Goal: Obtain resource: Obtain resource

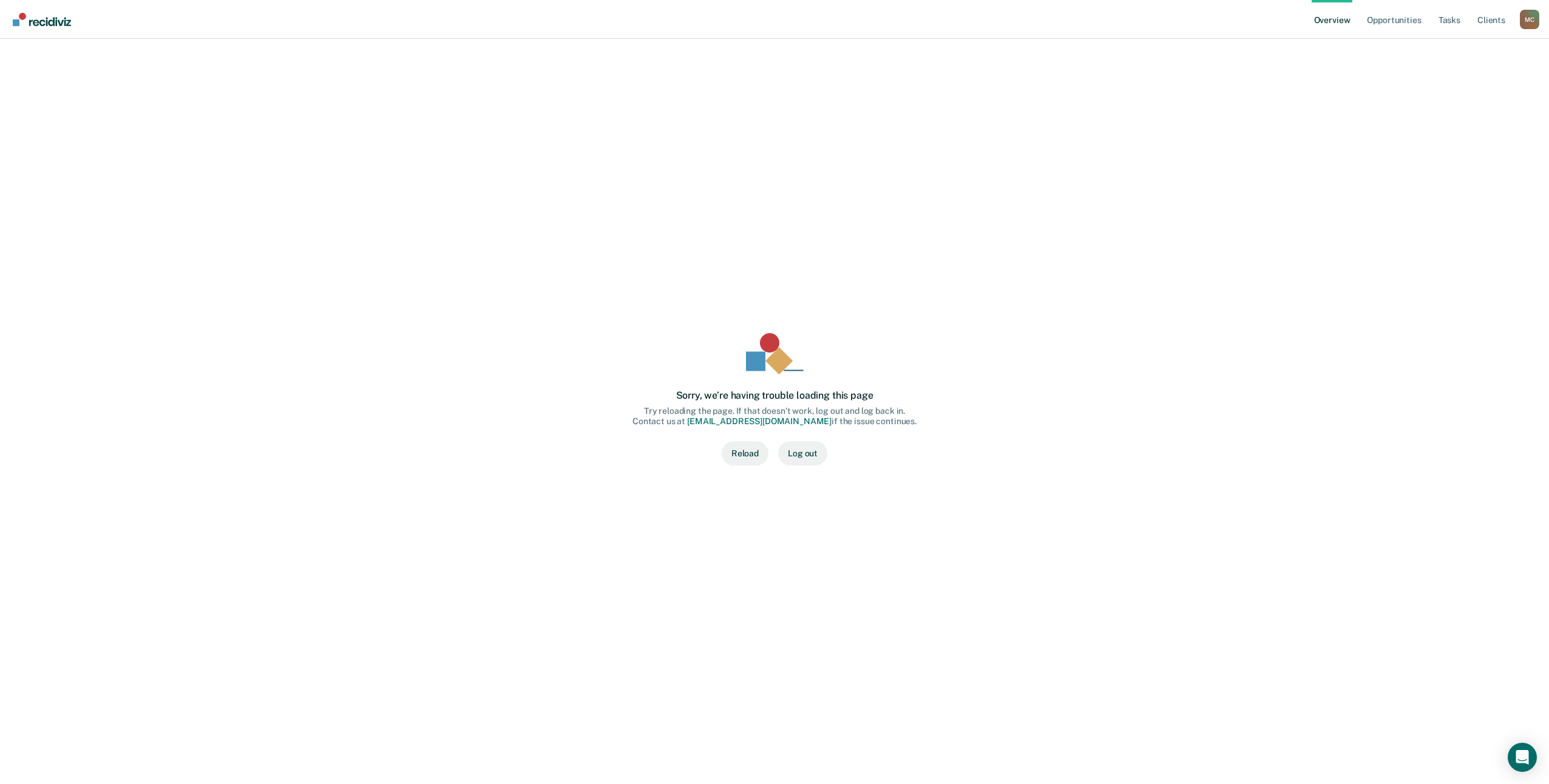
click at [743, 453] on button "Reload" at bounding box center [745, 453] width 46 height 25
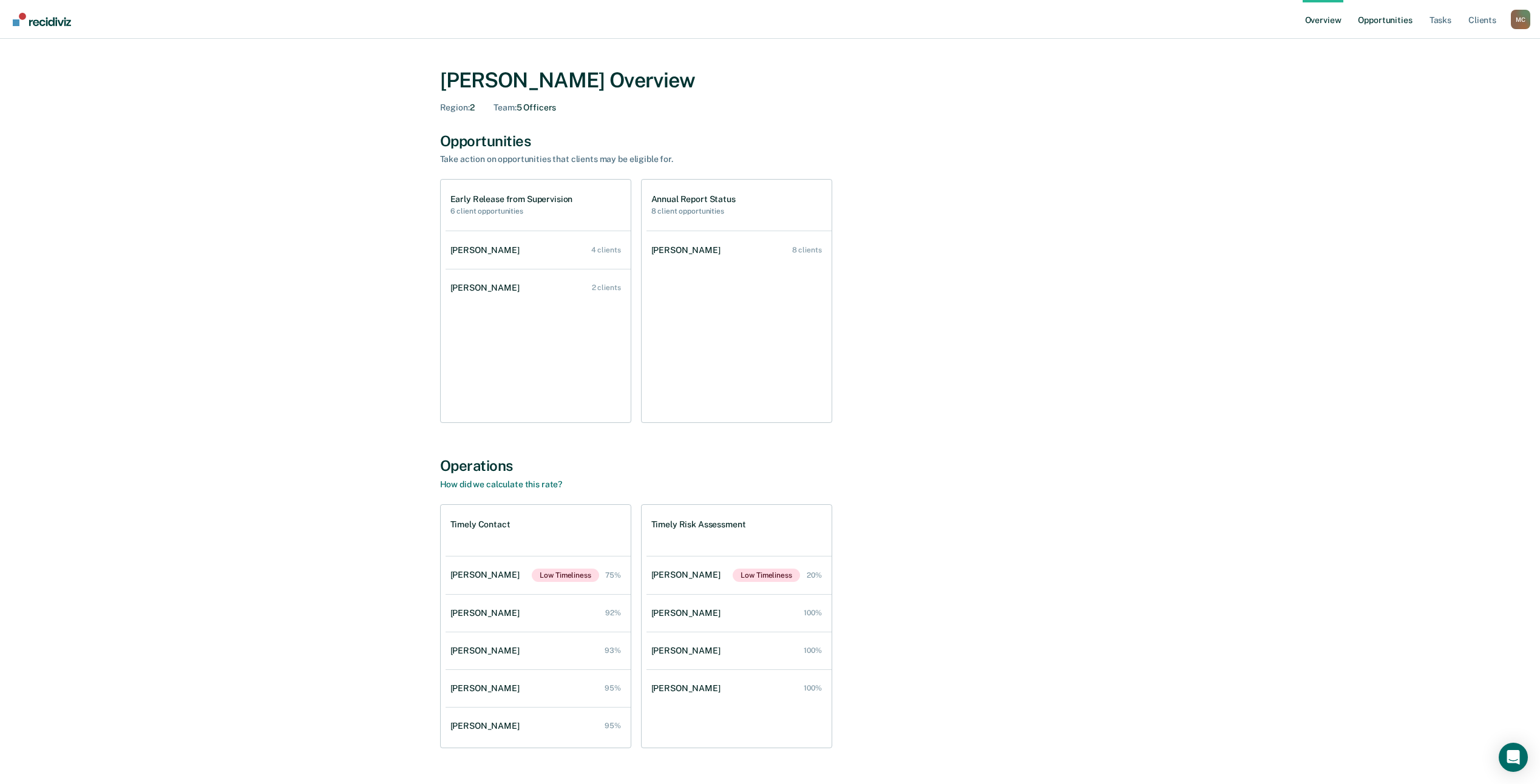
click at [1396, 18] on link "Opportunities" at bounding box center [1384, 19] width 59 height 39
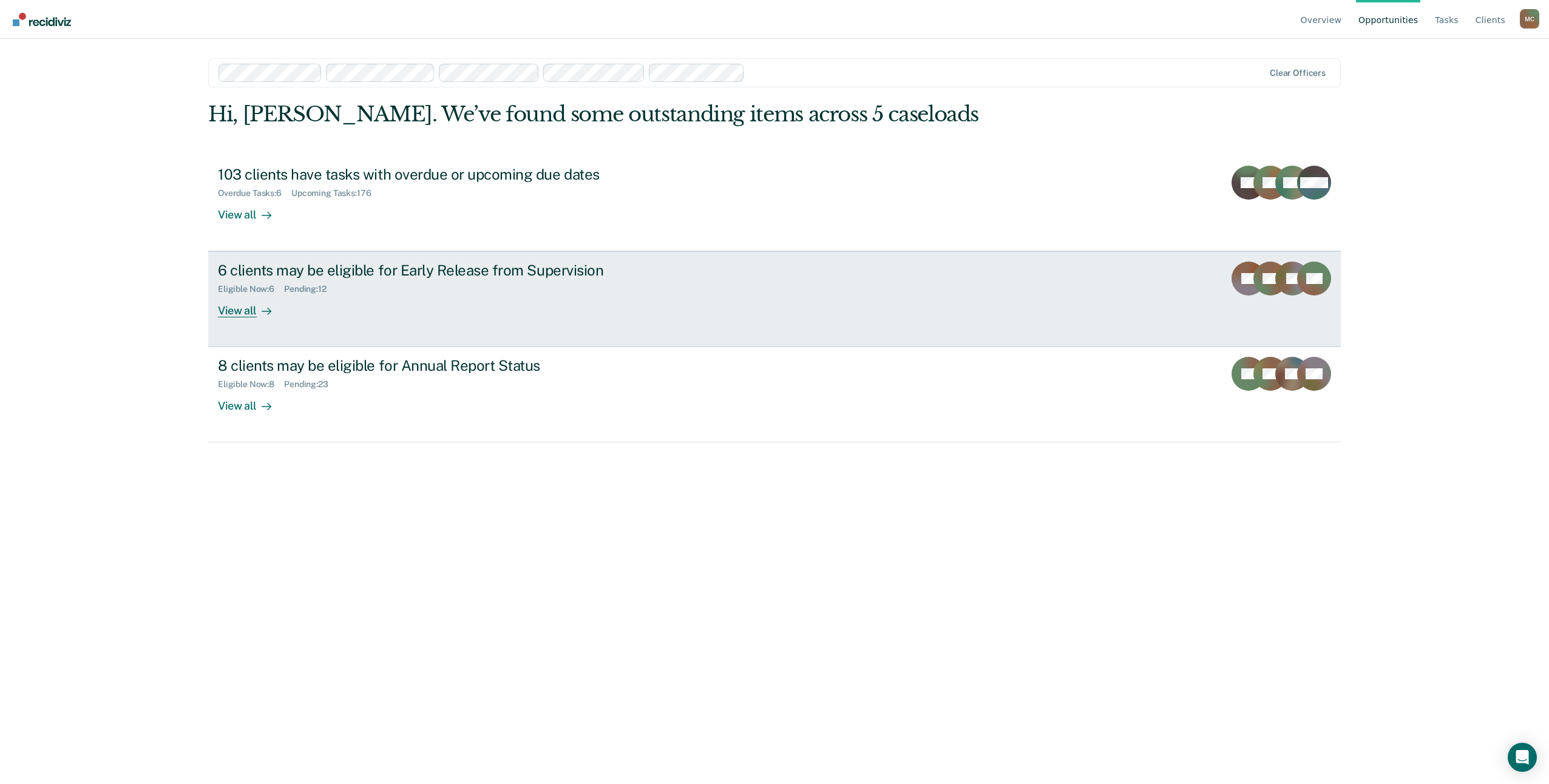
click at [353, 283] on div "Eligible Now : 6 Pending : 12" at bounding box center [431, 286] width 426 height 15
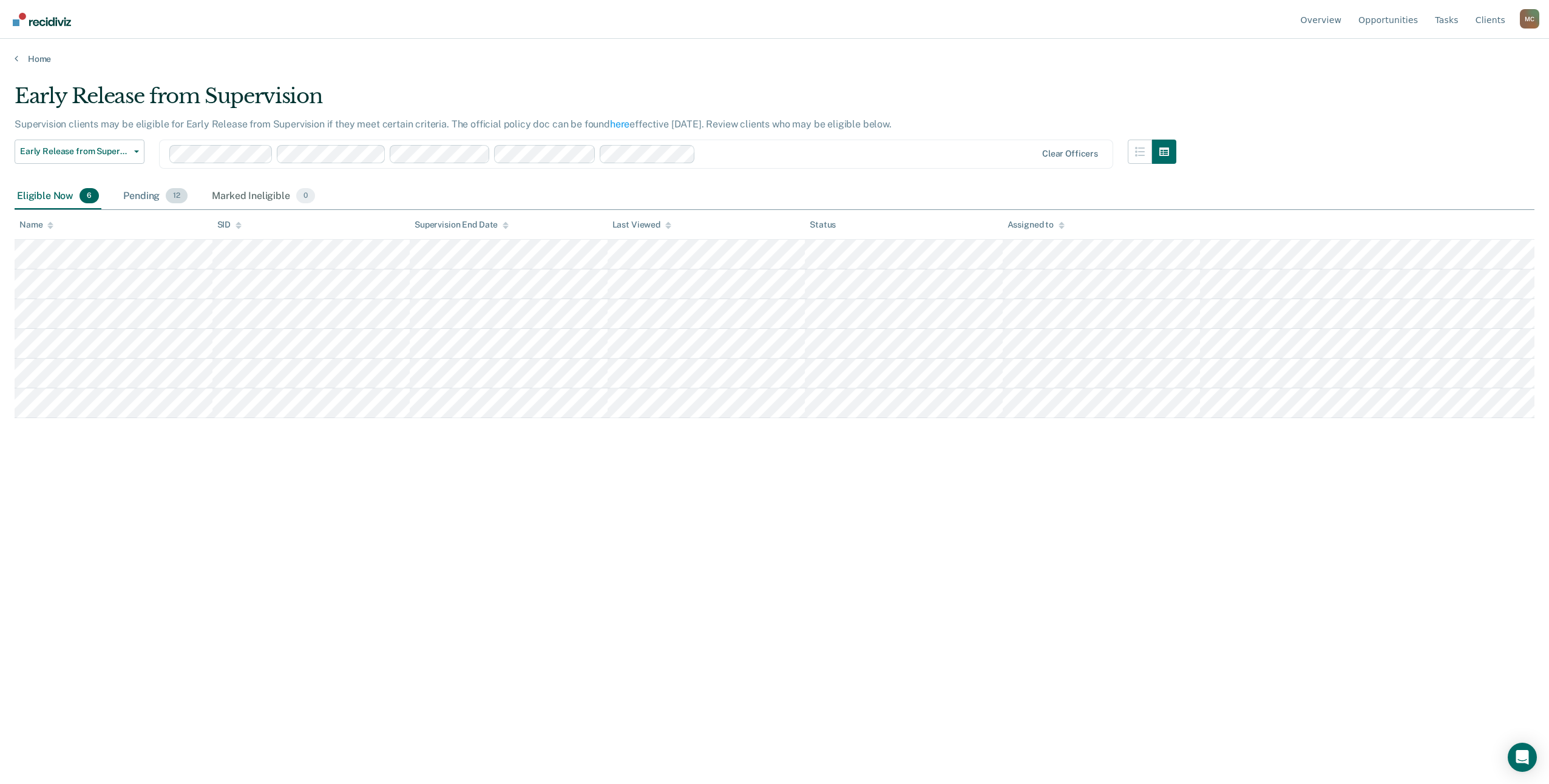
click at [164, 190] on div "Pending 12" at bounding box center [155, 196] width 69 height 26
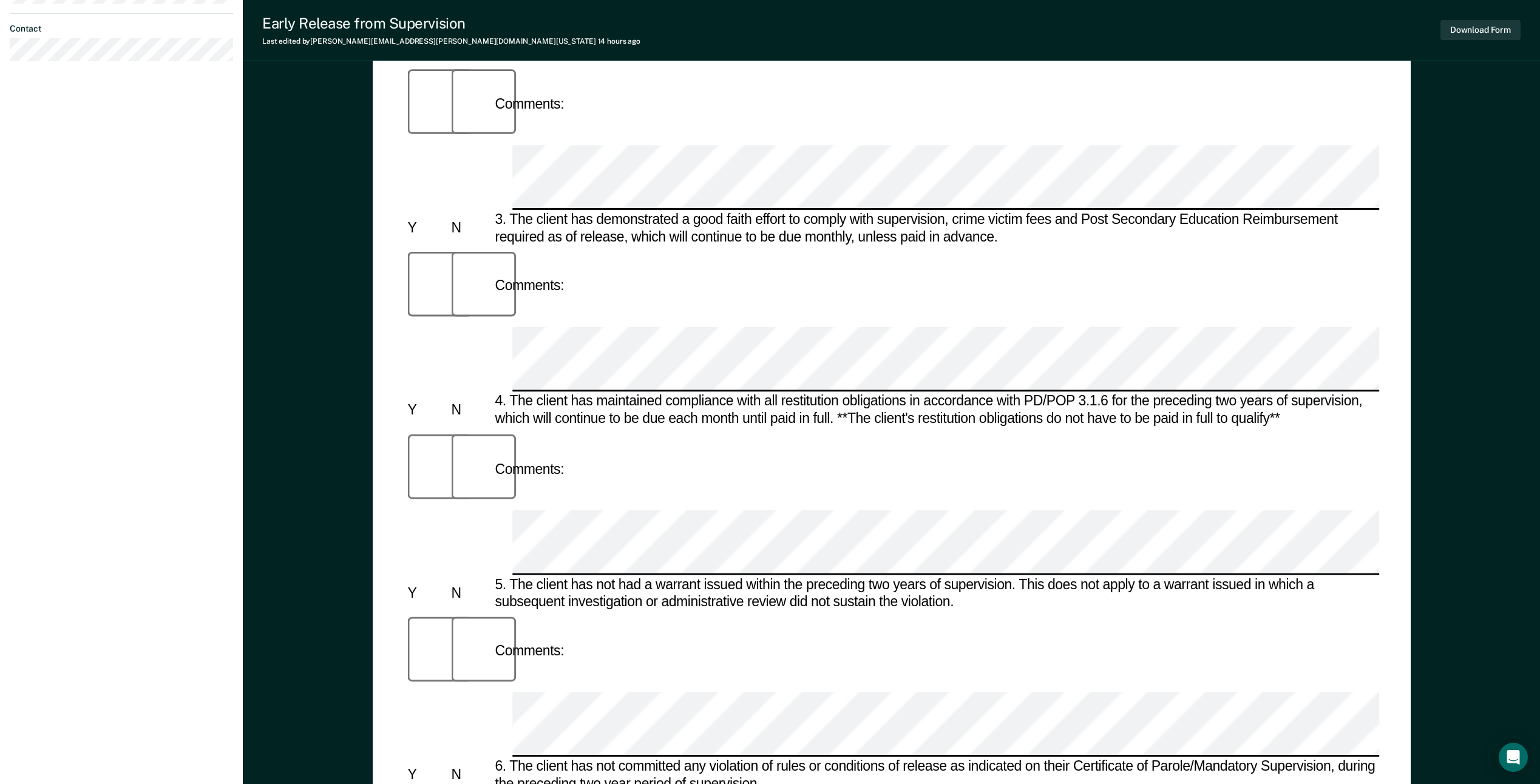
scroll to position [546, 0]
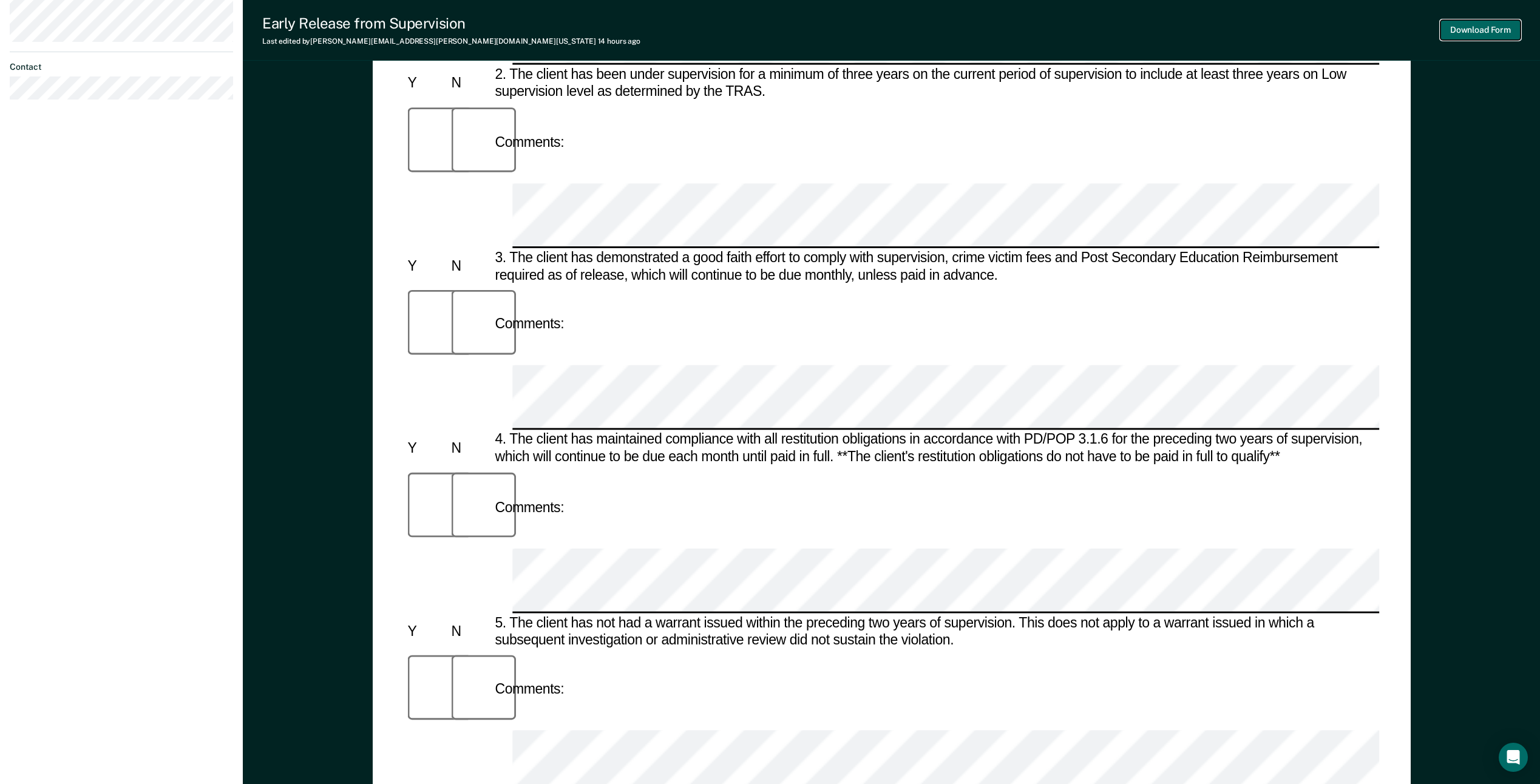
click at [1494, 28] on button "Download Form" at bounding box center [1480, 29] width 80 height 20
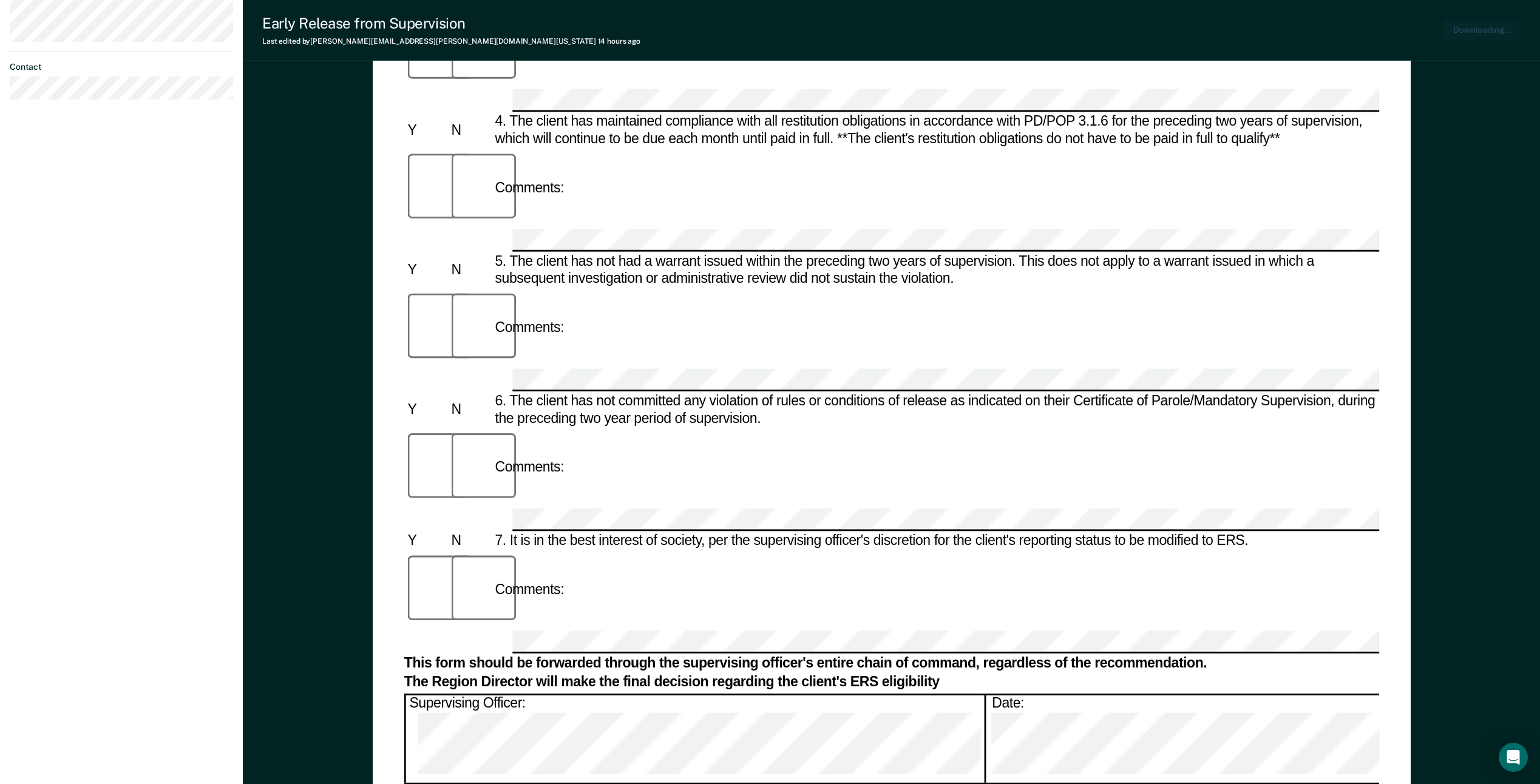
scroll to position [0, 0]
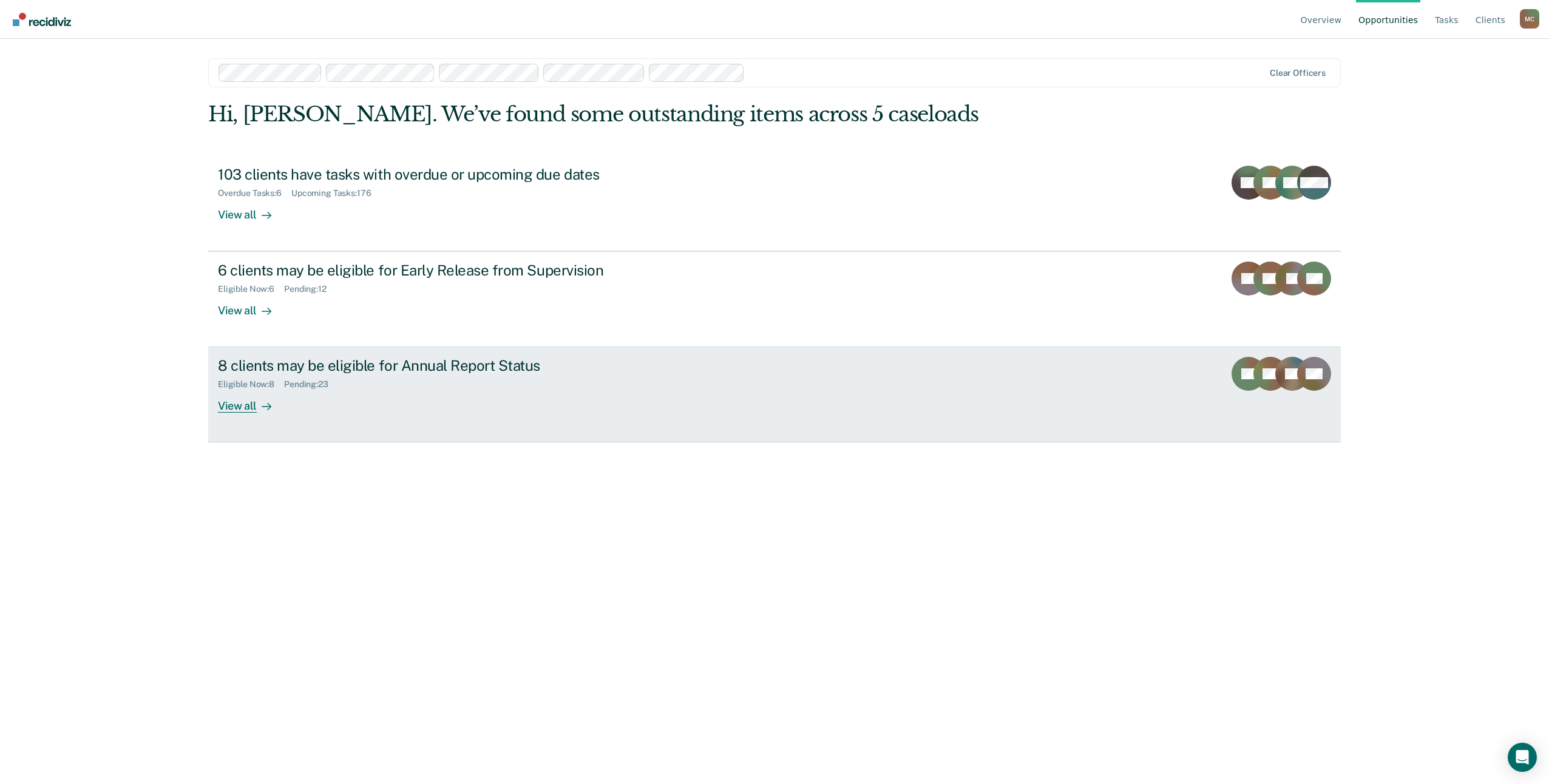
click at [249, 406] on div "View all" at bounding box center [252, 401] width 68 height 24
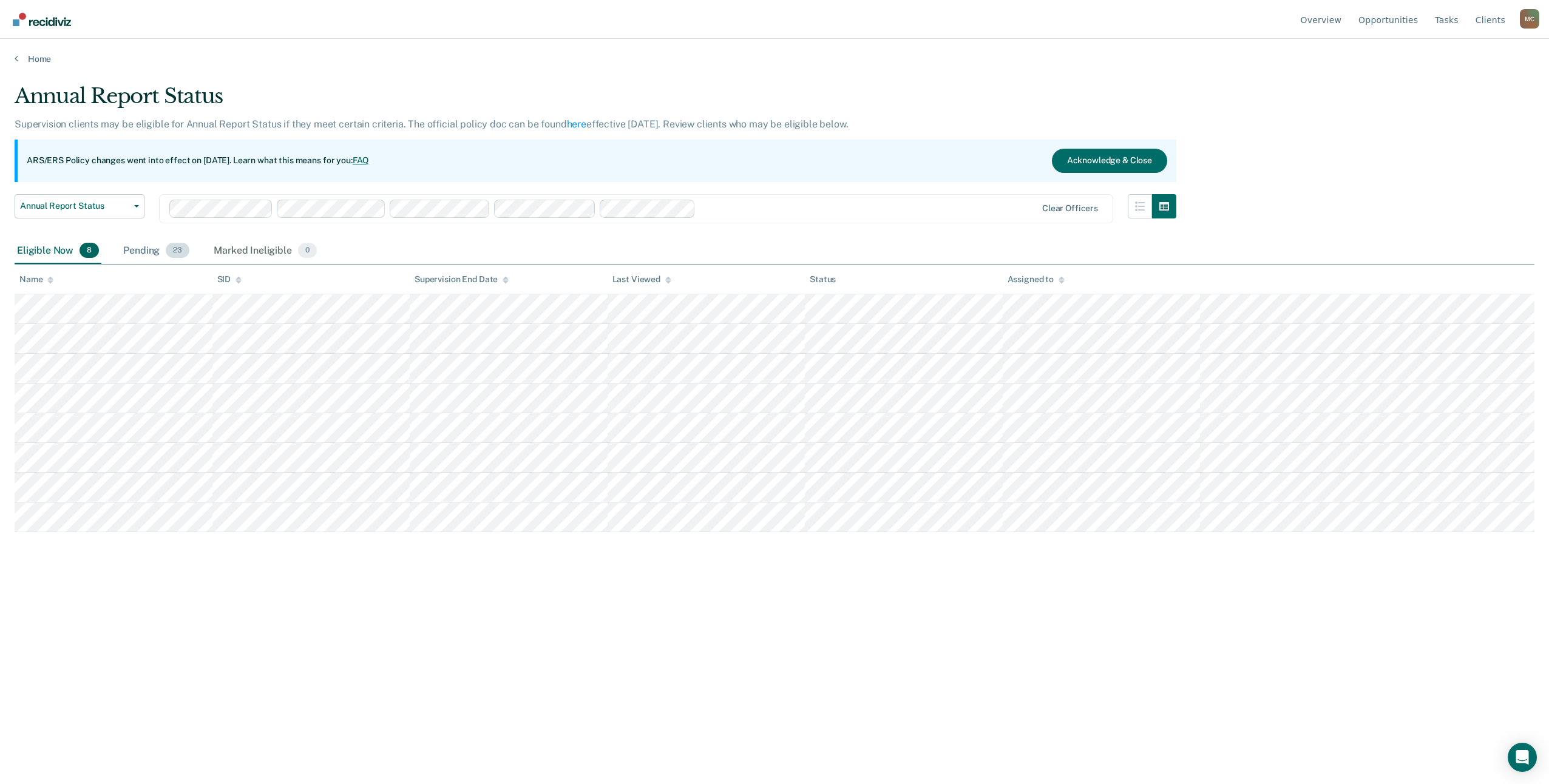
click at [159, 254] on div "Pending 23" at bounding box center [156, 251] width 71 height 26
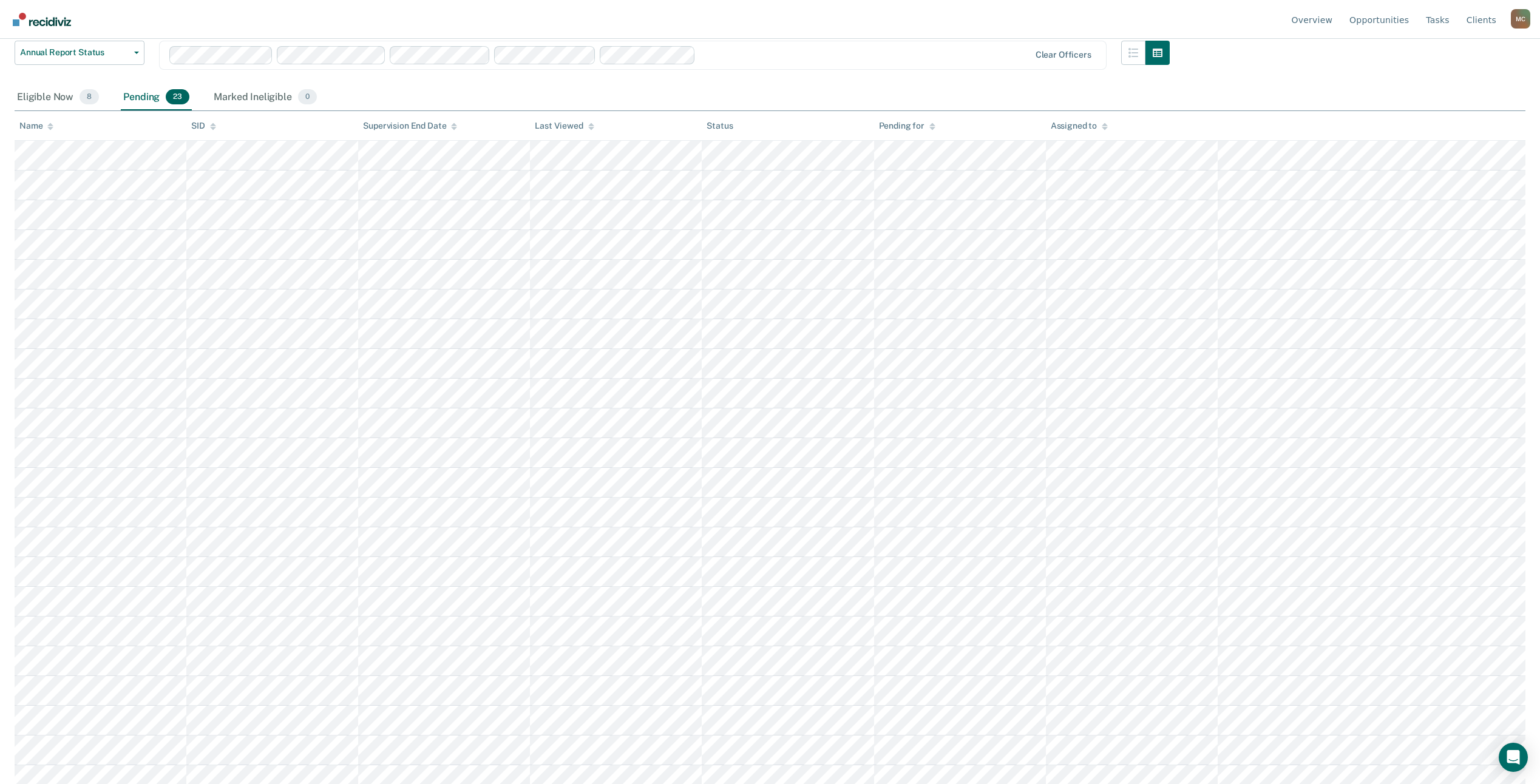
scroll to position [195, 0]
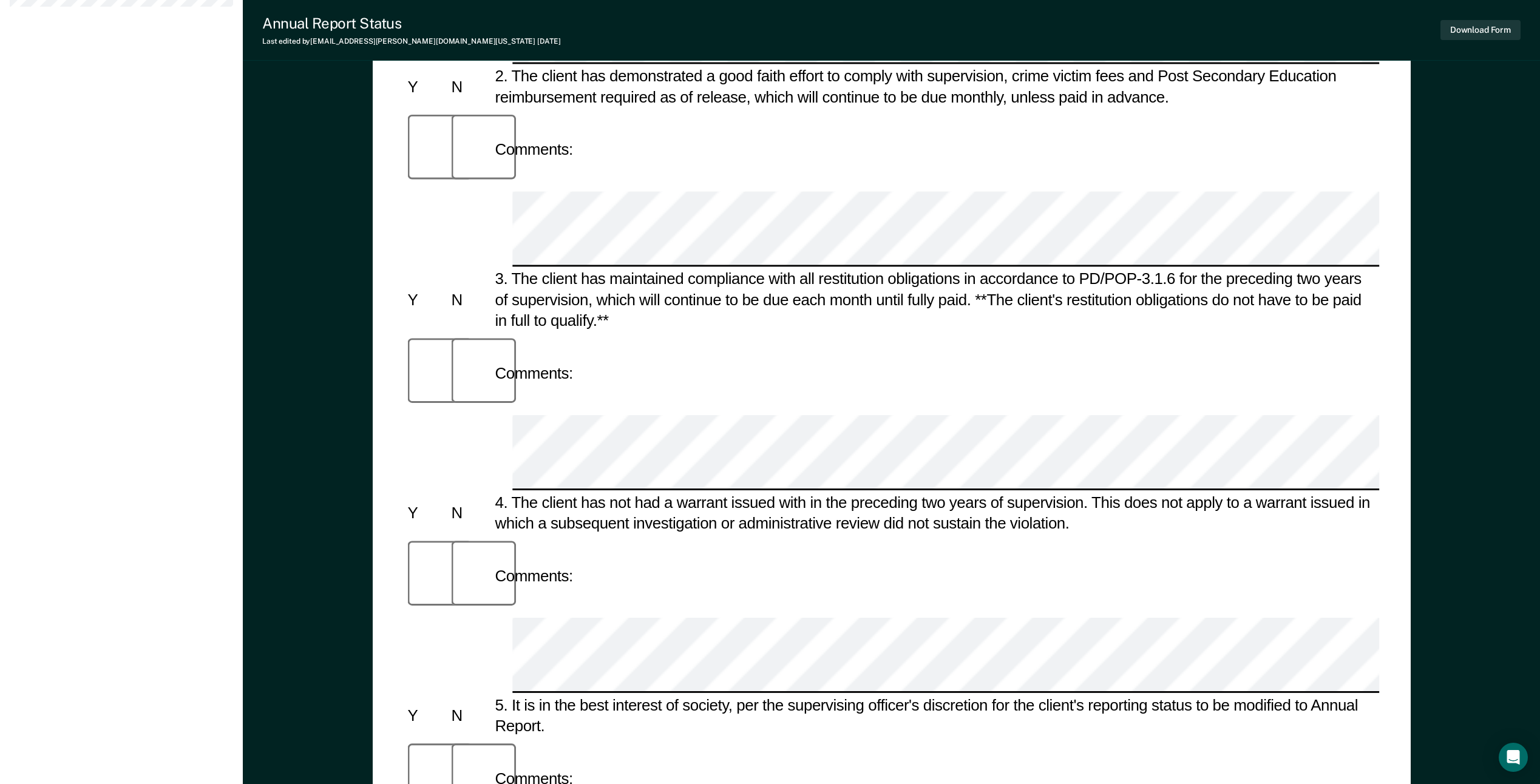
scroll to position [606, 0]
click at [1479, 32] on button "Download Form" at bounding box center [1480, 29] width 80 height 20
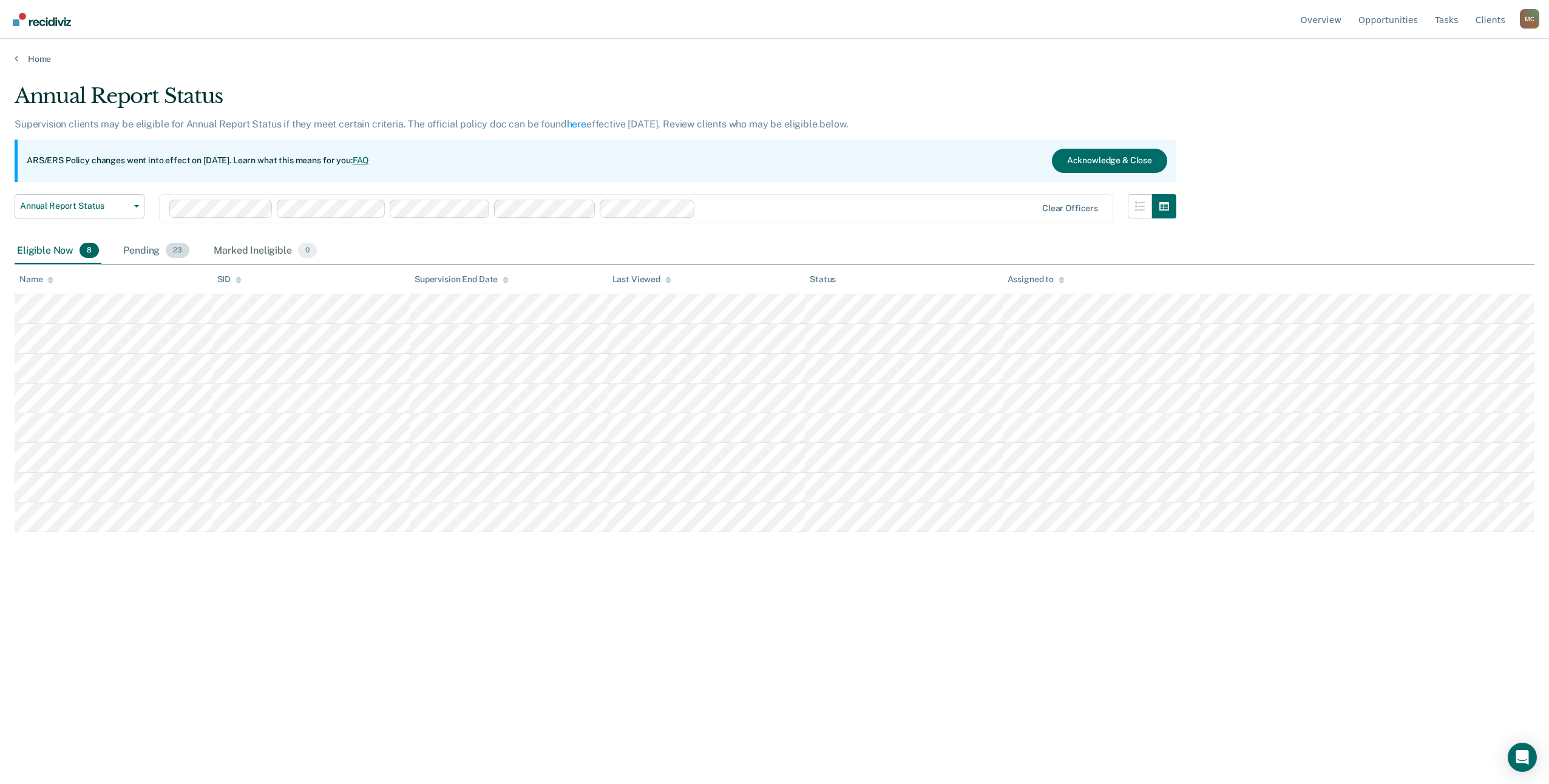
click at [148, 249] on div "Pending 23" at bounding box center [156, 251] width 71 height 26
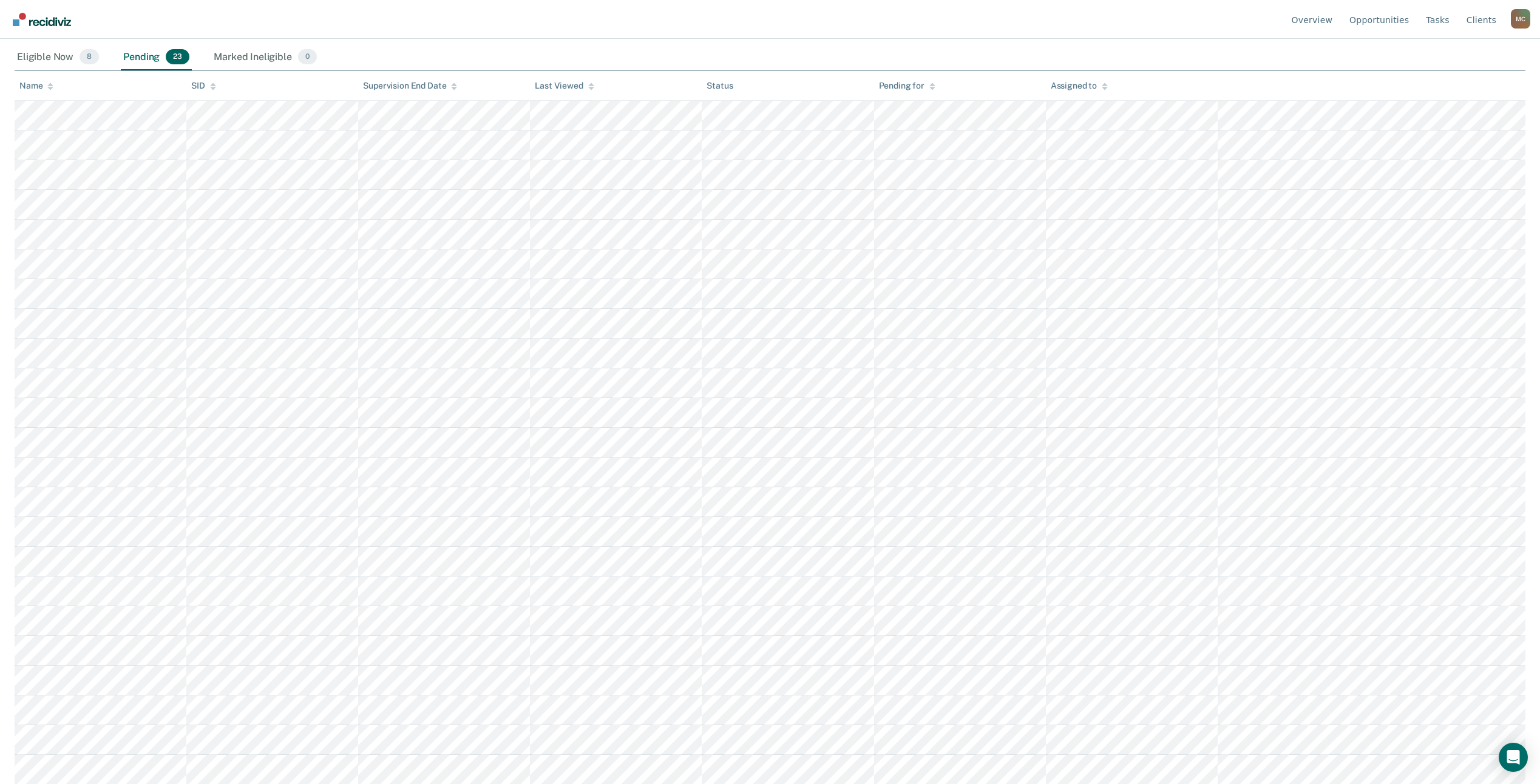
scroll to position [195, 0]
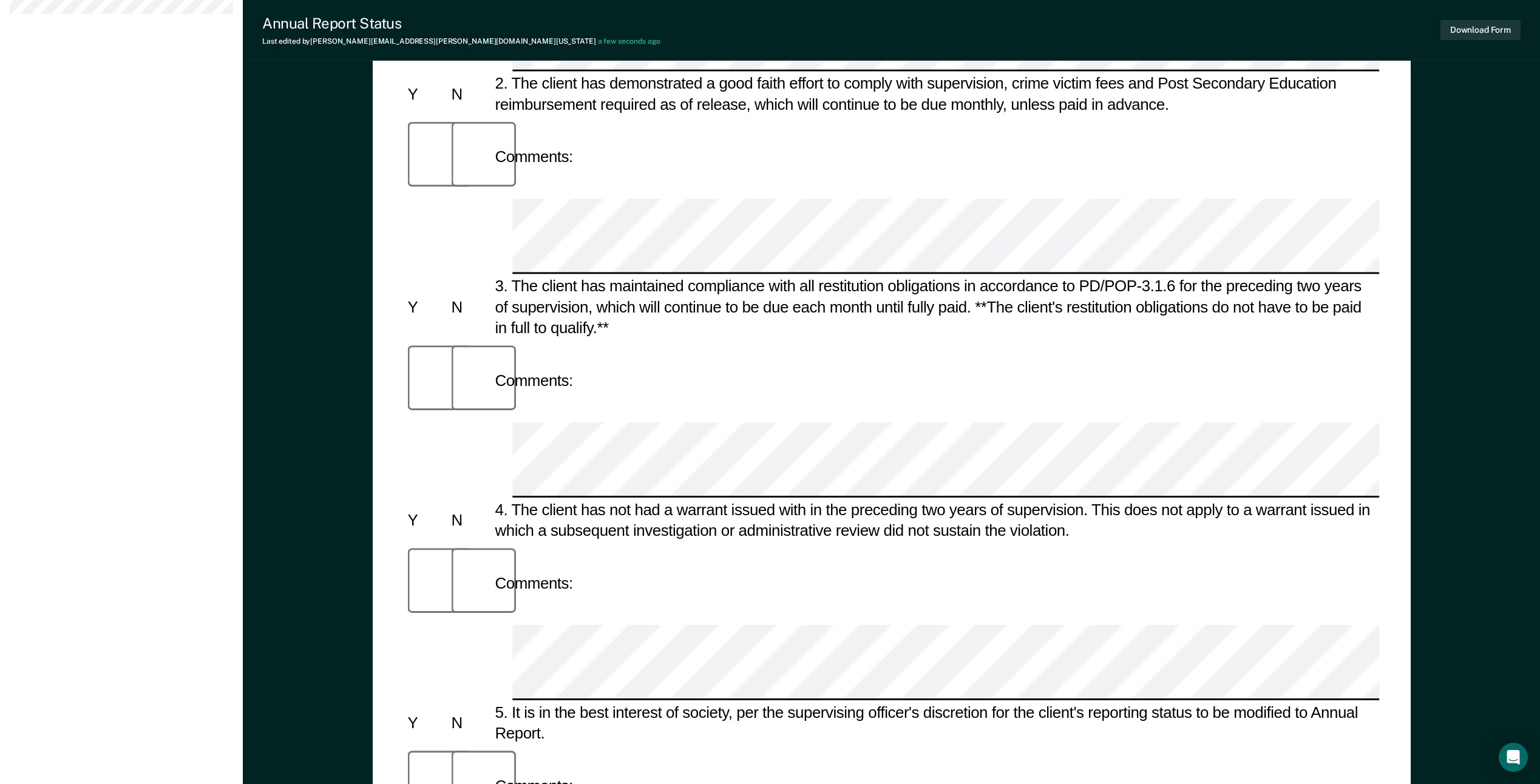
scroll to position [521, 0]
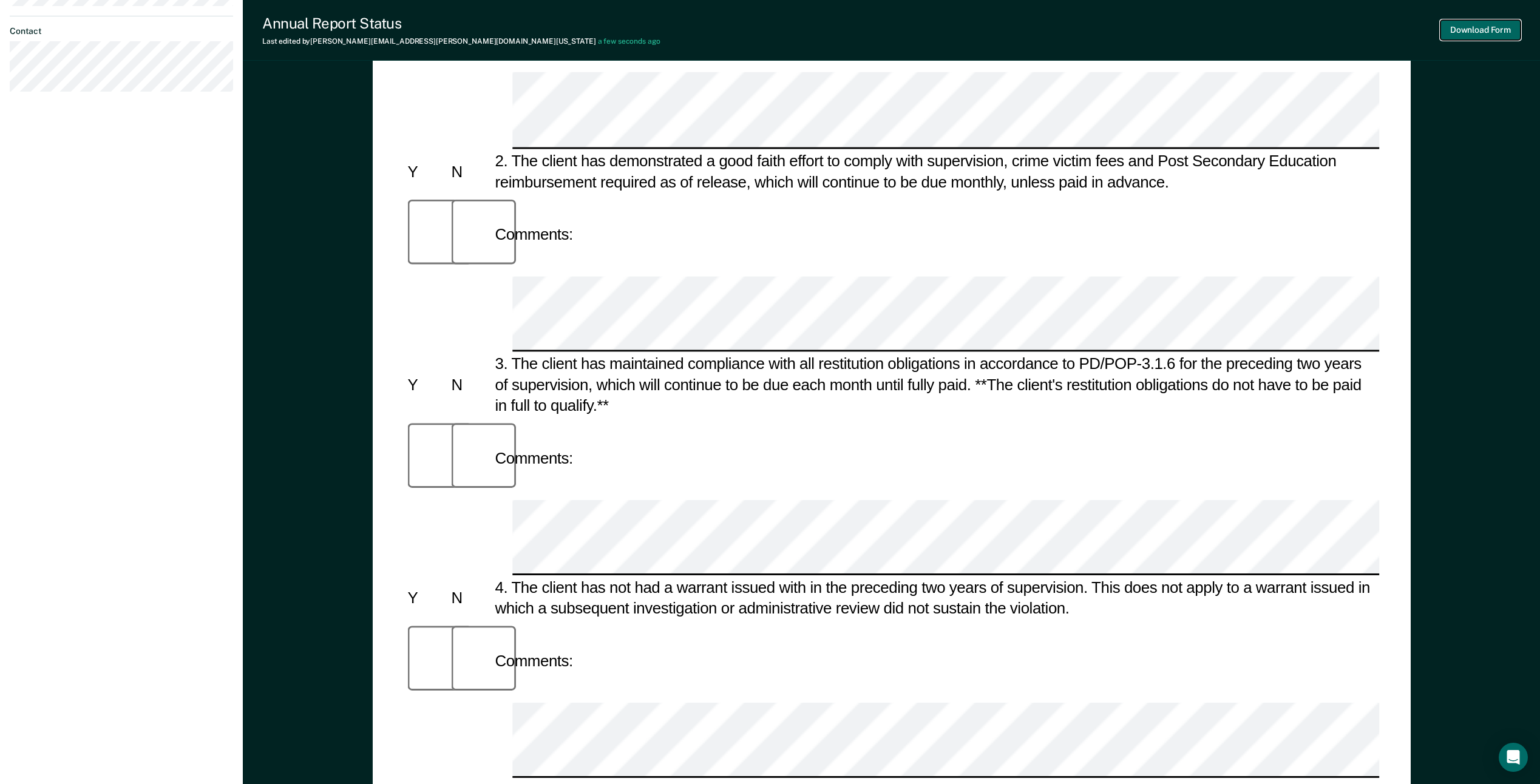
click at [1479, 26] on button "Download Form" at bounding box center [1480, 29] width 80 height 20
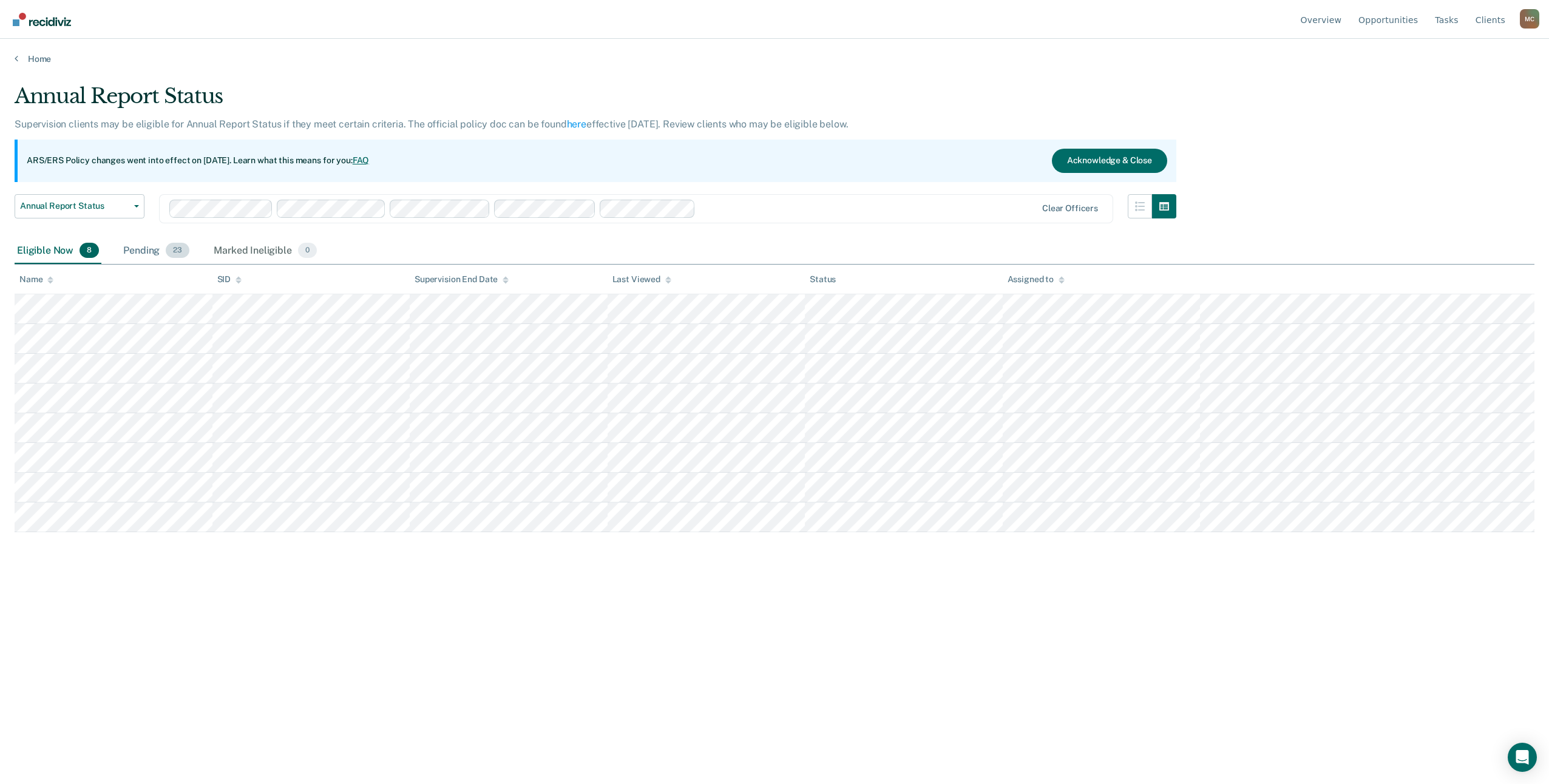
click at [144, 249] on div "Pending 23" at bounding box center [156, 251] width 71 height 26
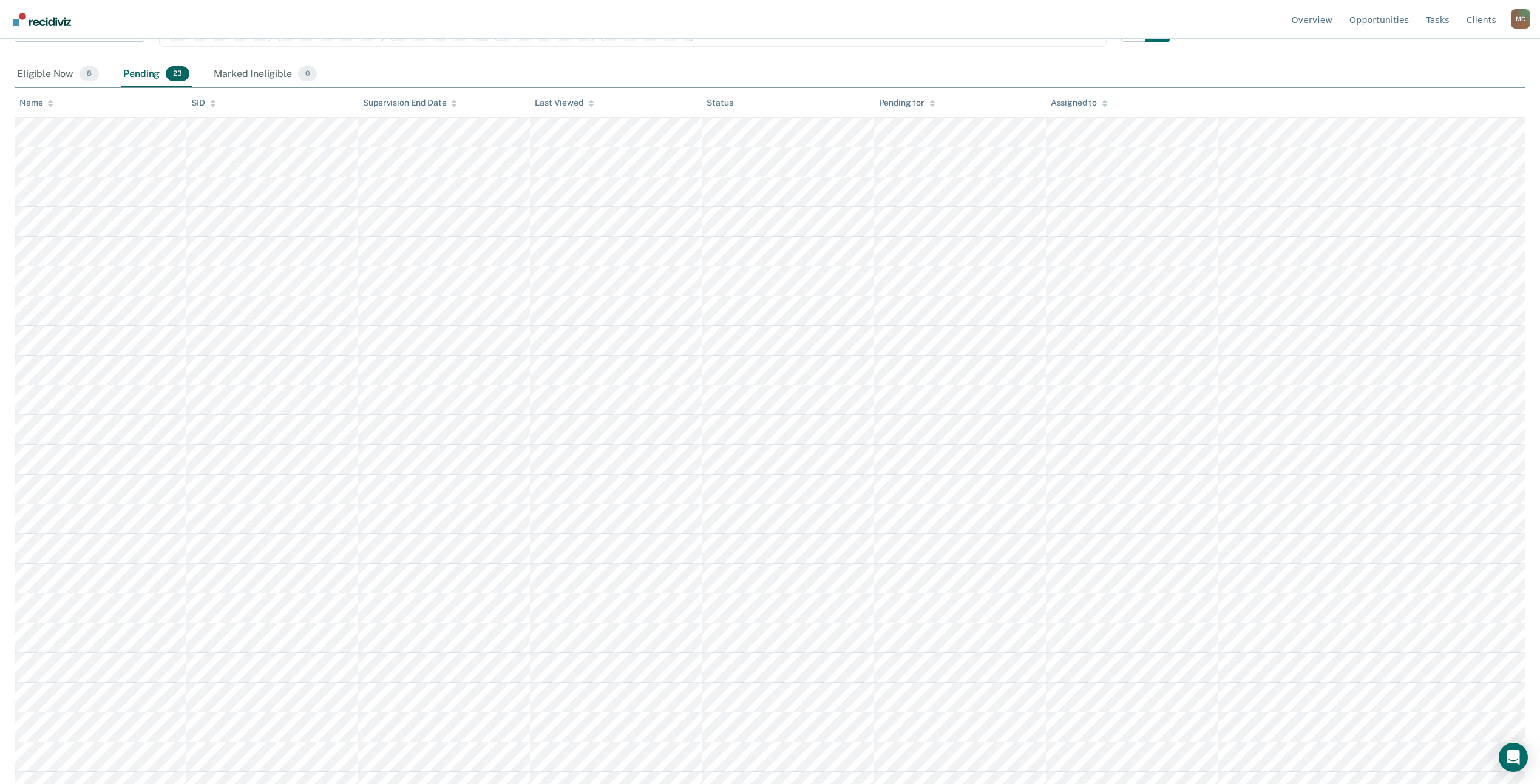
scroll to position [195, 0]
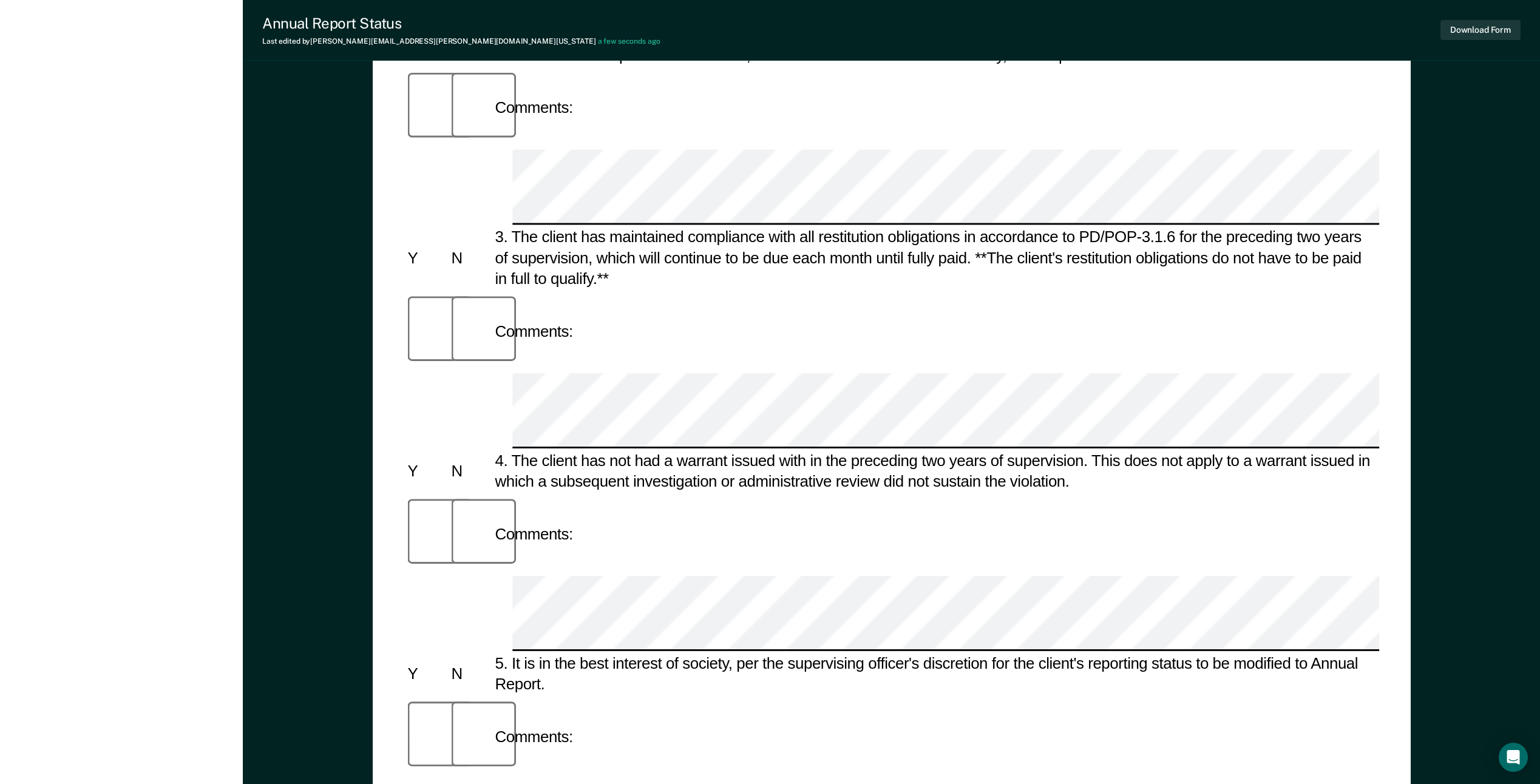
scroll to position [642, 0]
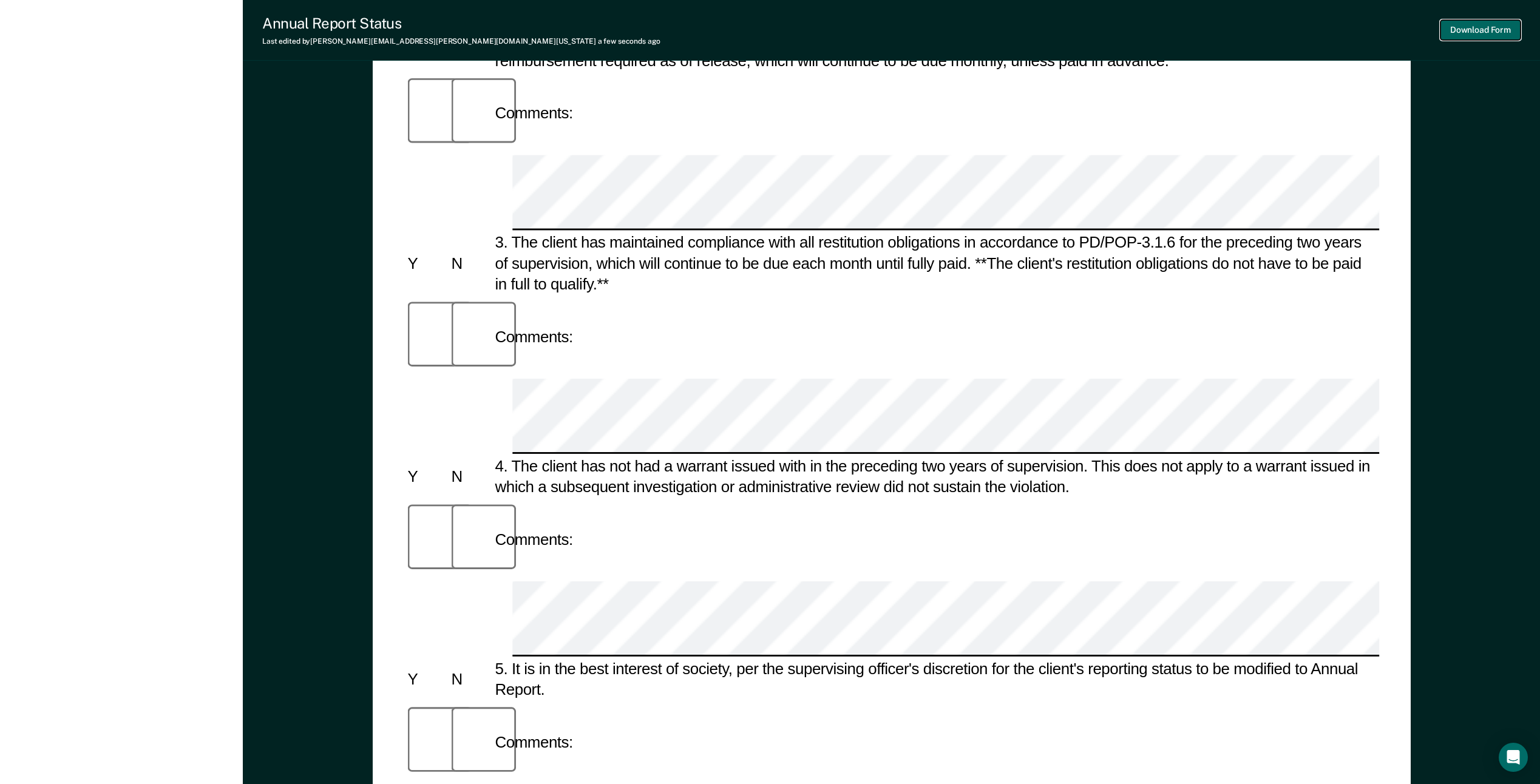
click at [1473, 28] on button "Download Form" at bounding box center [1480, 29] width 80 height 20
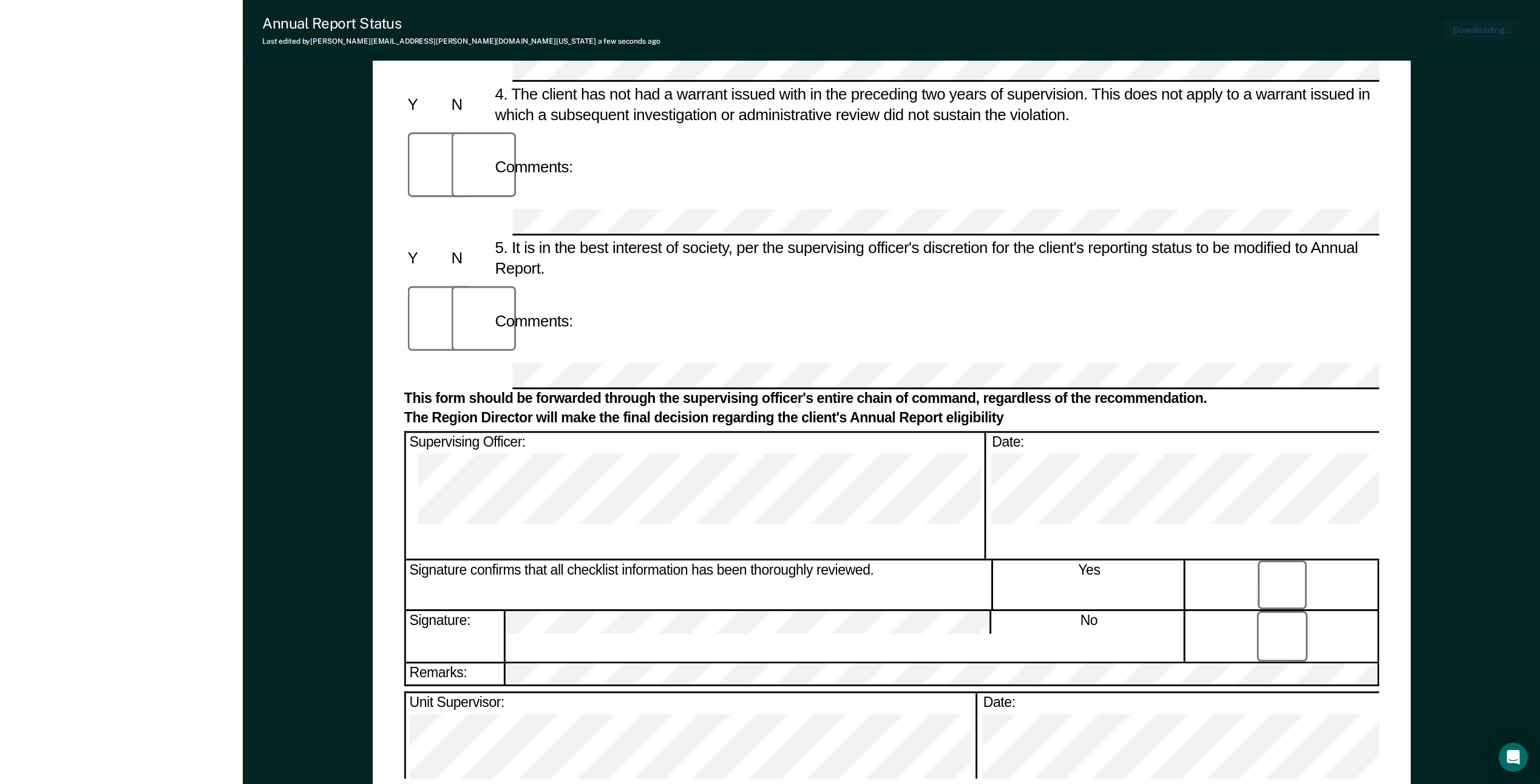
scroll to position [0, 0]
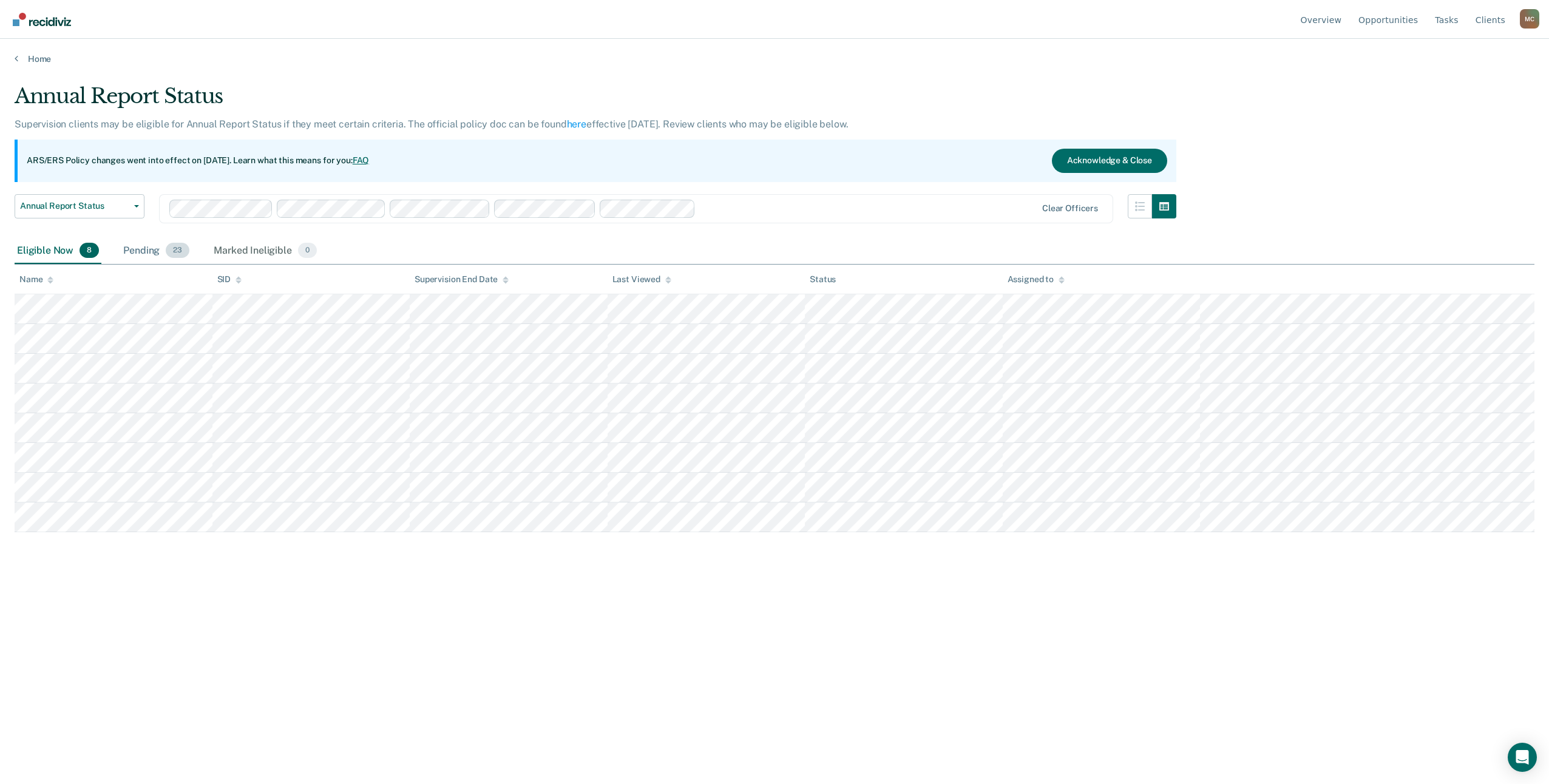
drag, startPoint x: 157, startPoint y: 245, endPoint x: 173, endPoint y: 245, distance: 16.0
click at [157, 245] on div "Pending 23" at bounding box center [156, 251] width 71 height 26
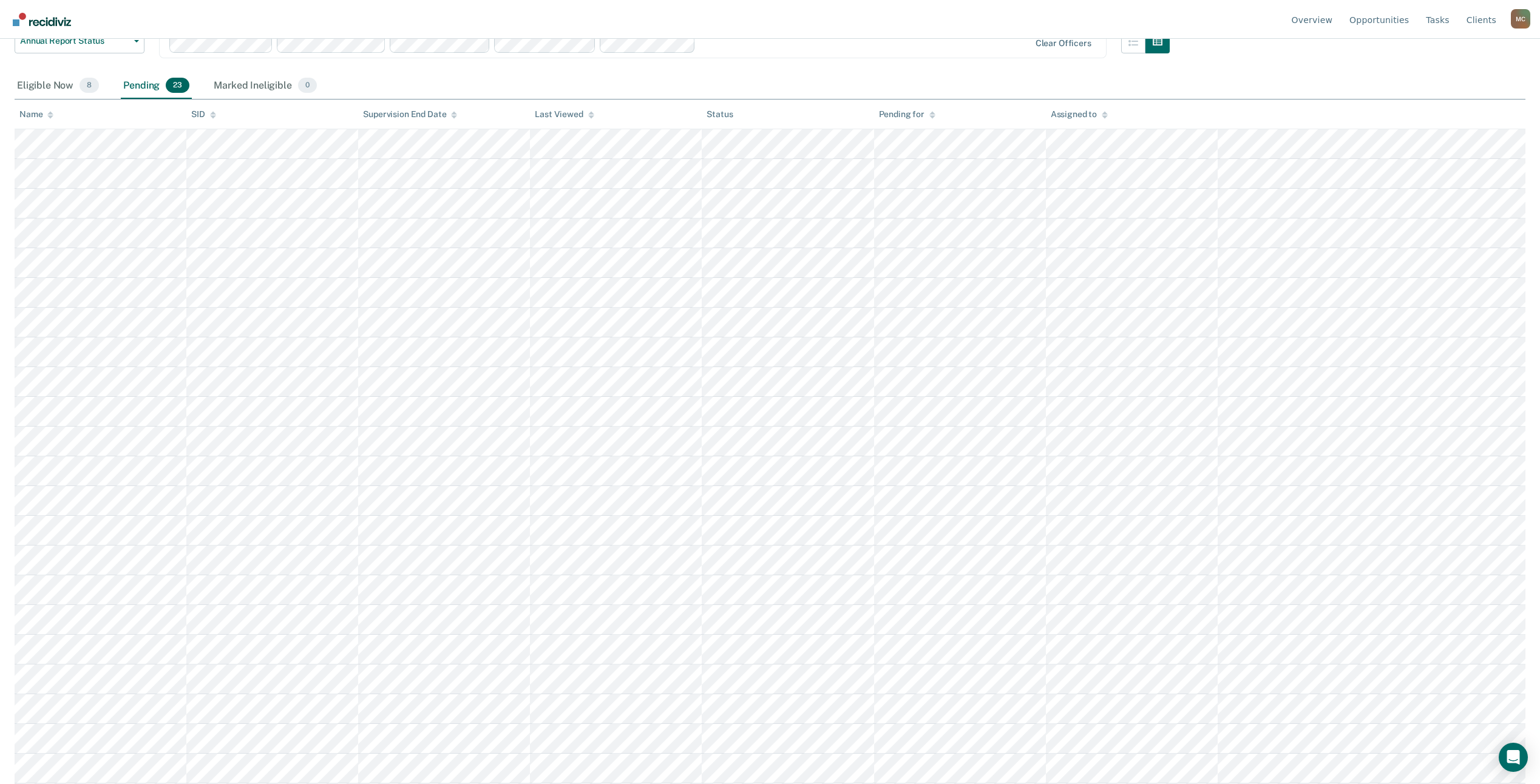
scroll to position [195, 0]
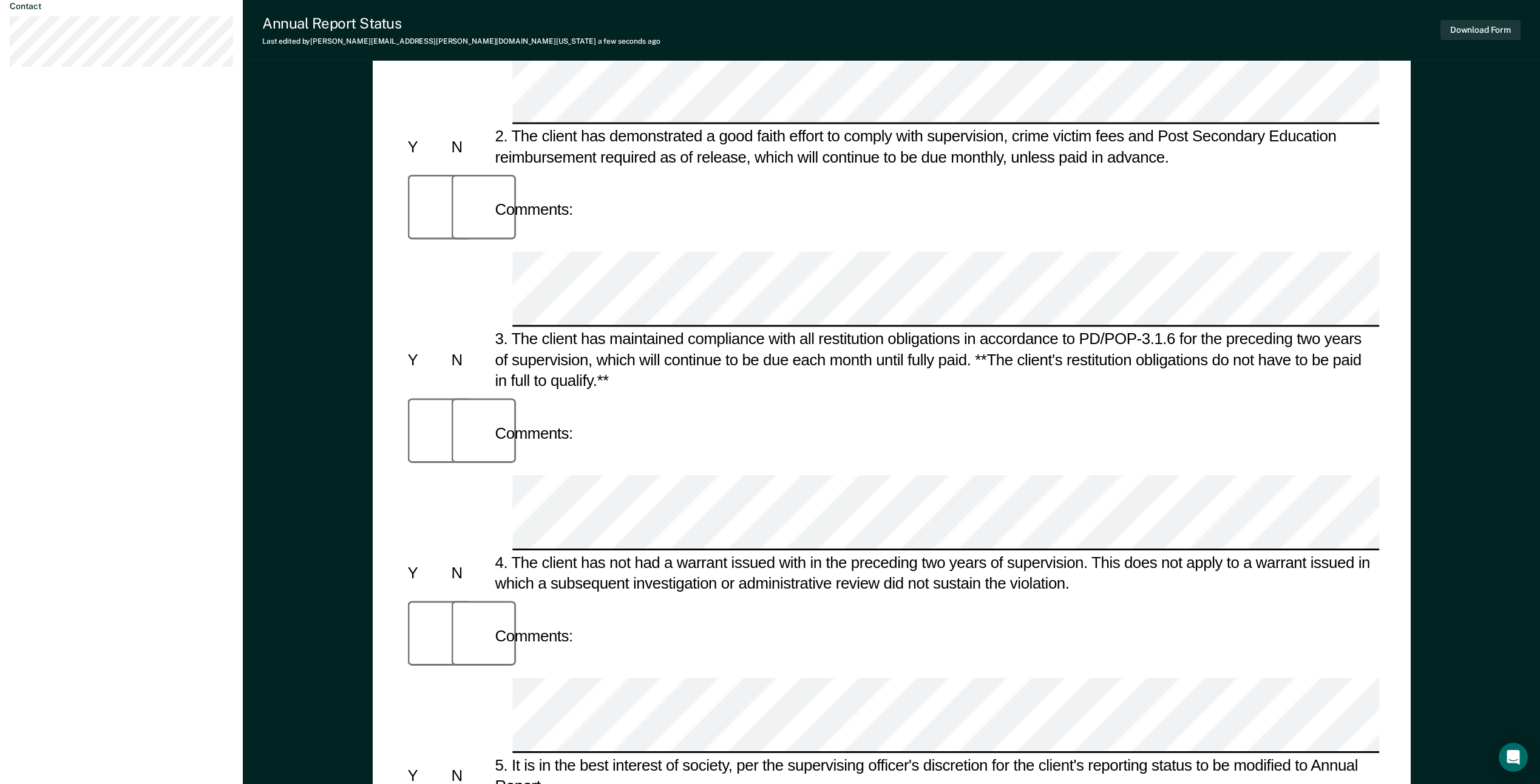
scroll to position [425, 0]
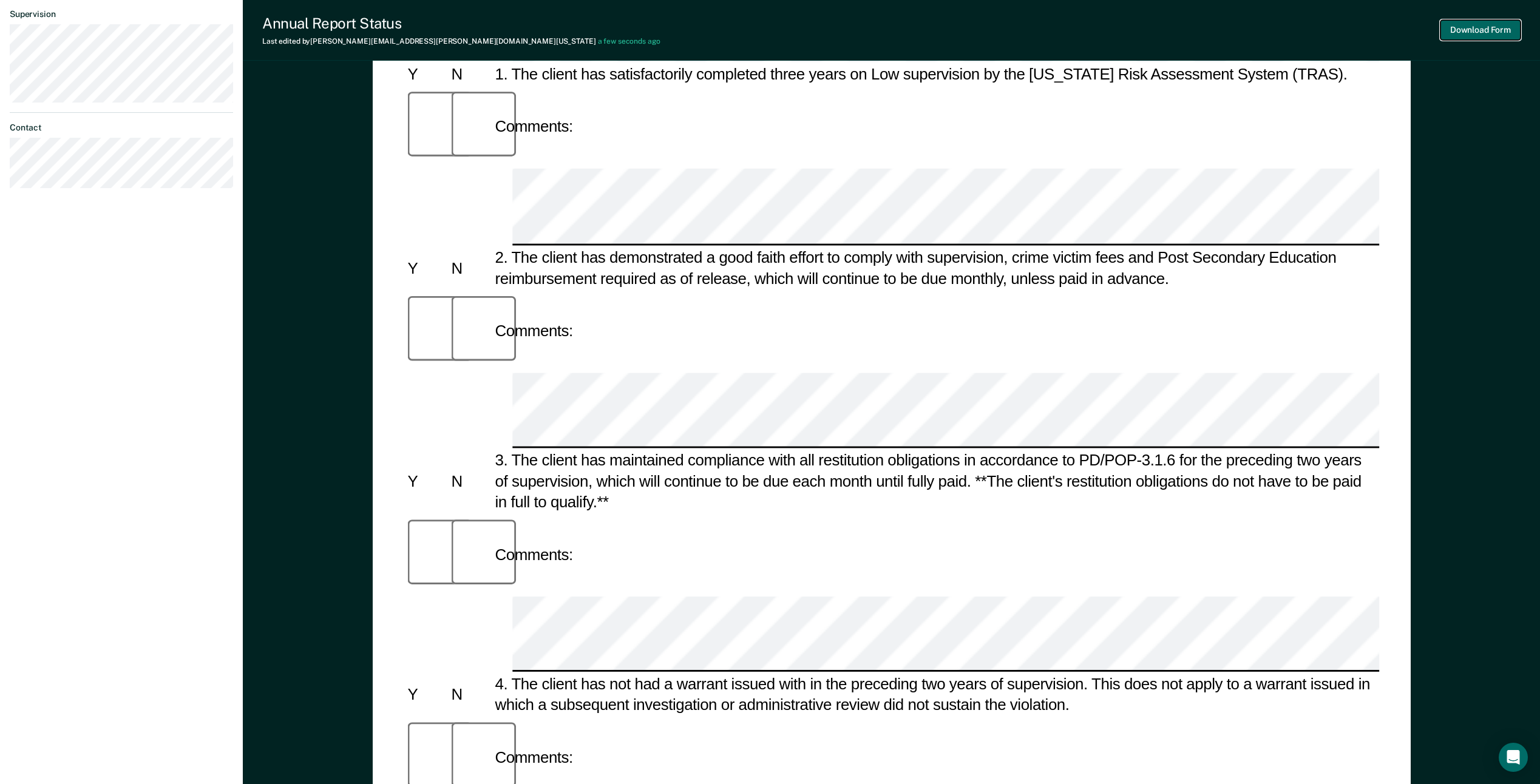
click at [1470, 30] on button "Download Form" at bounding box center [1480, 29] width 80 height 20
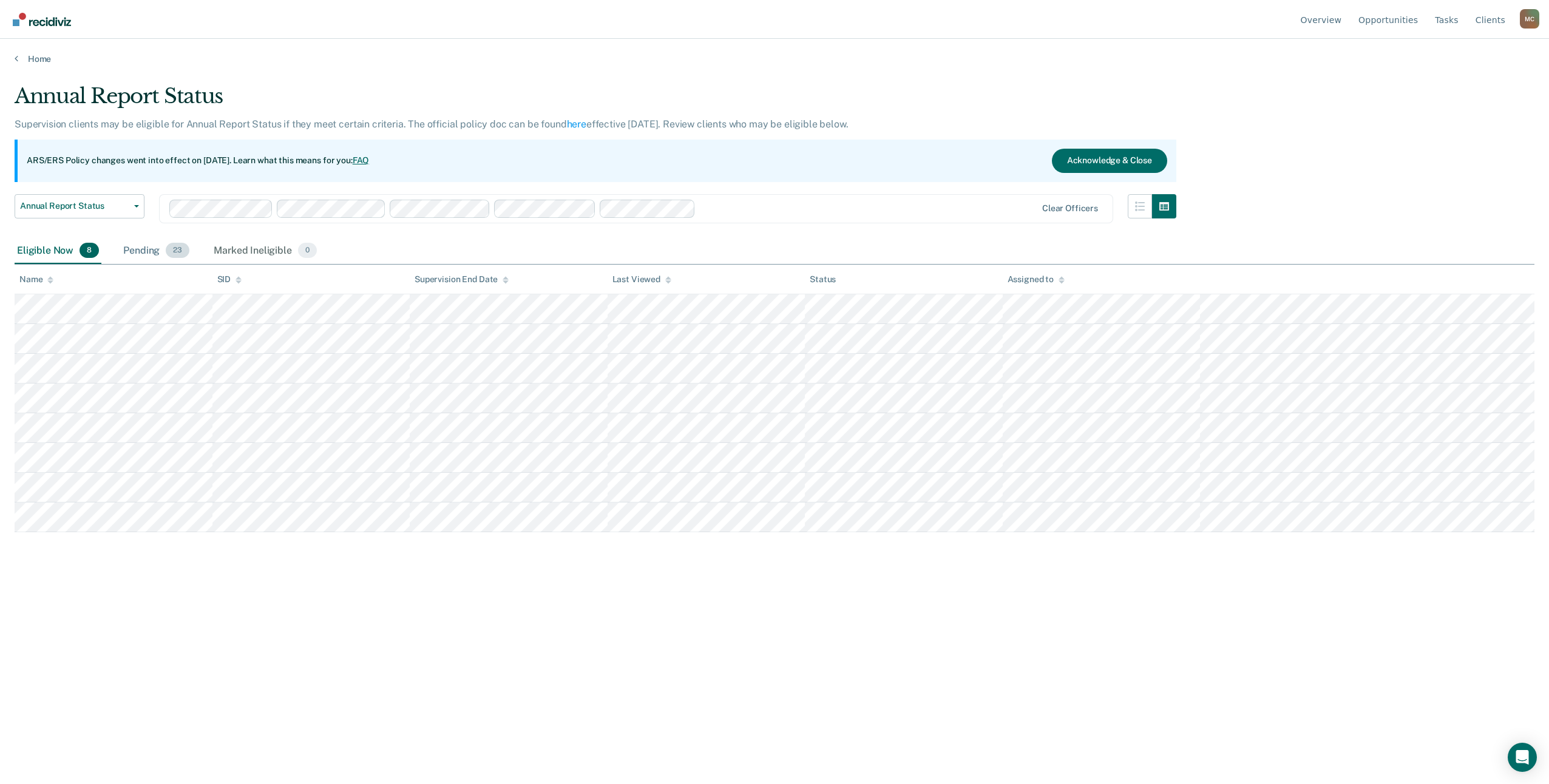
click at [148, 249] on div "Pending 23" at bounding box center [156, 251] width 71 height 26
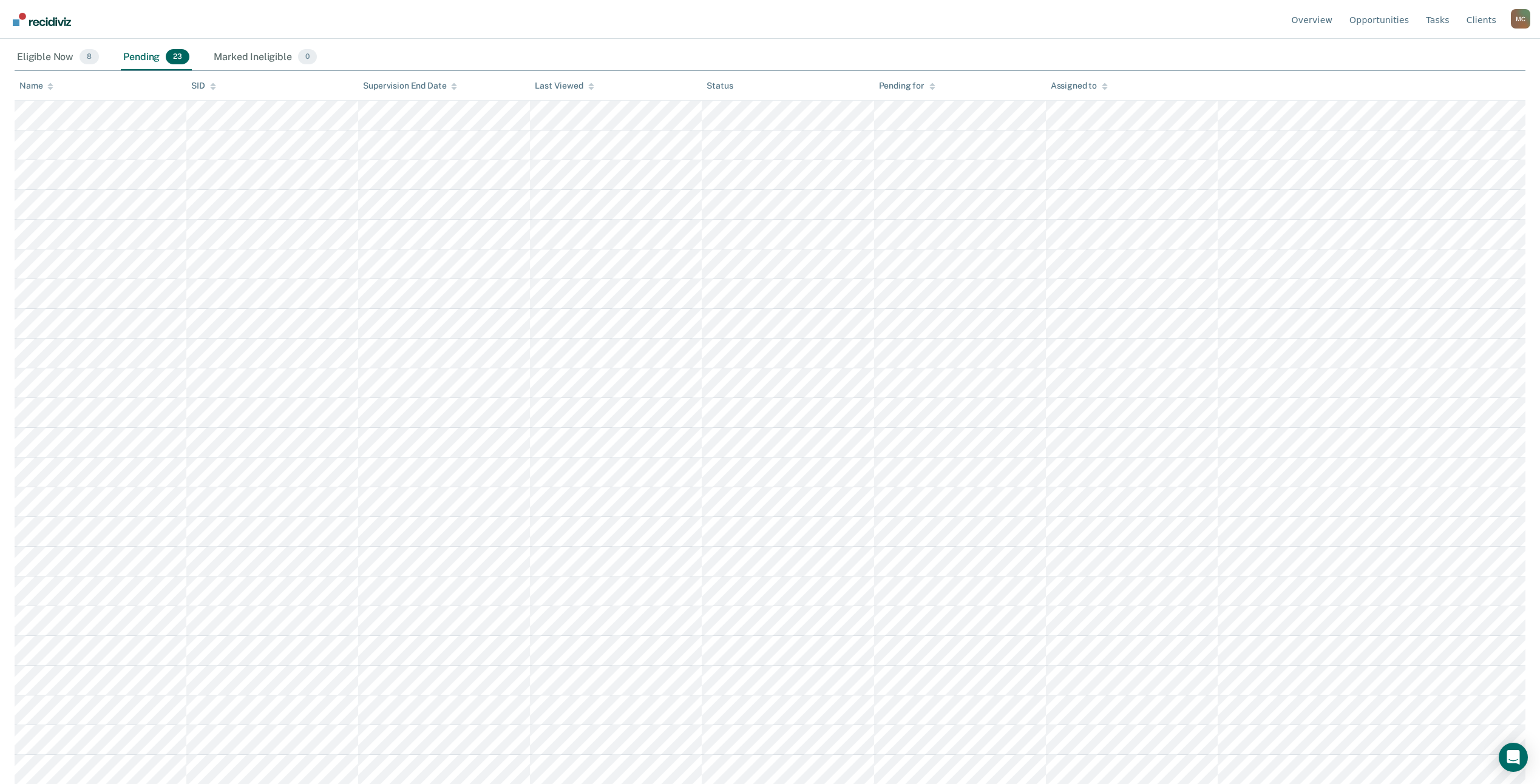
scroll to position [195, 0]
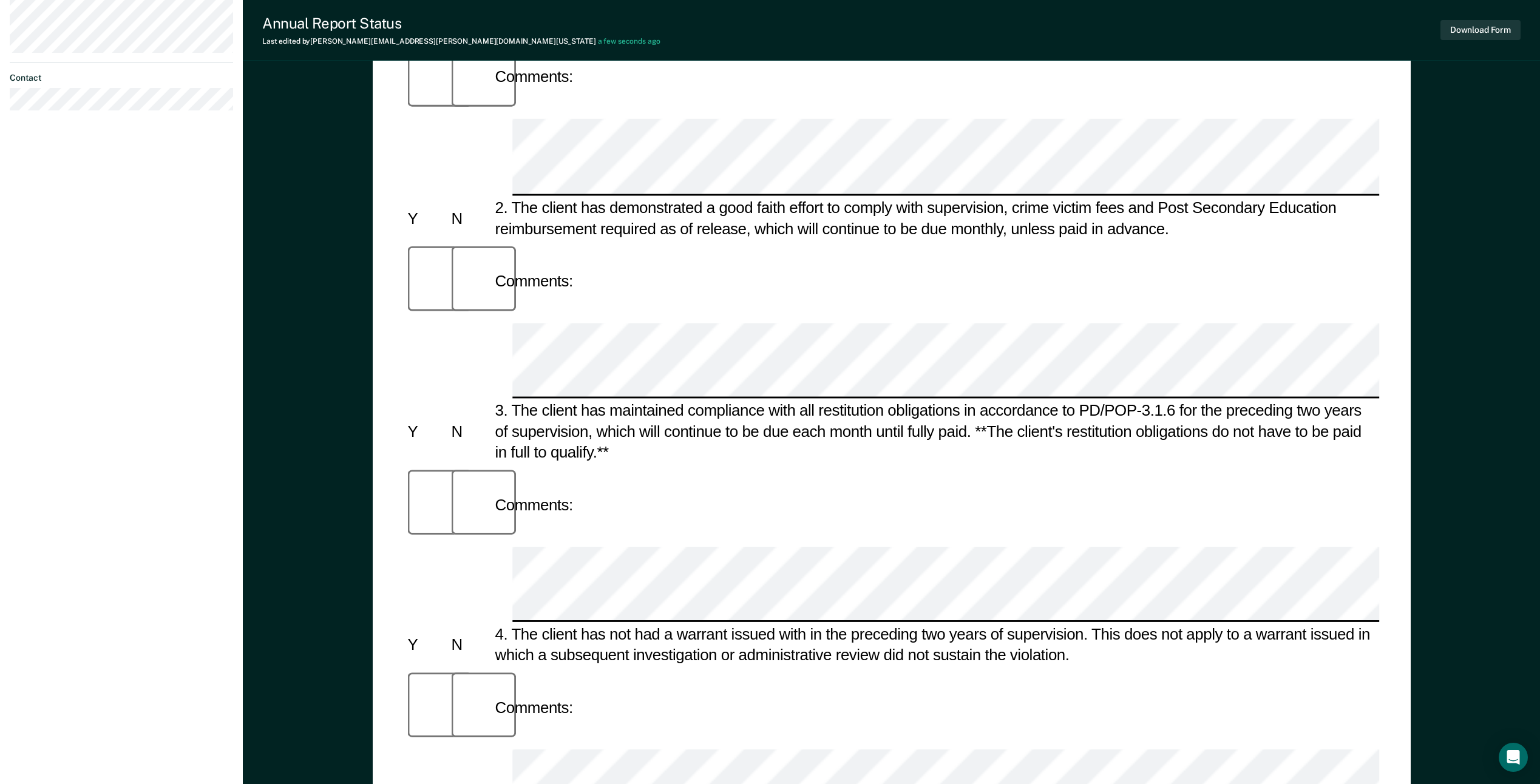
scroll to position [461, 0]
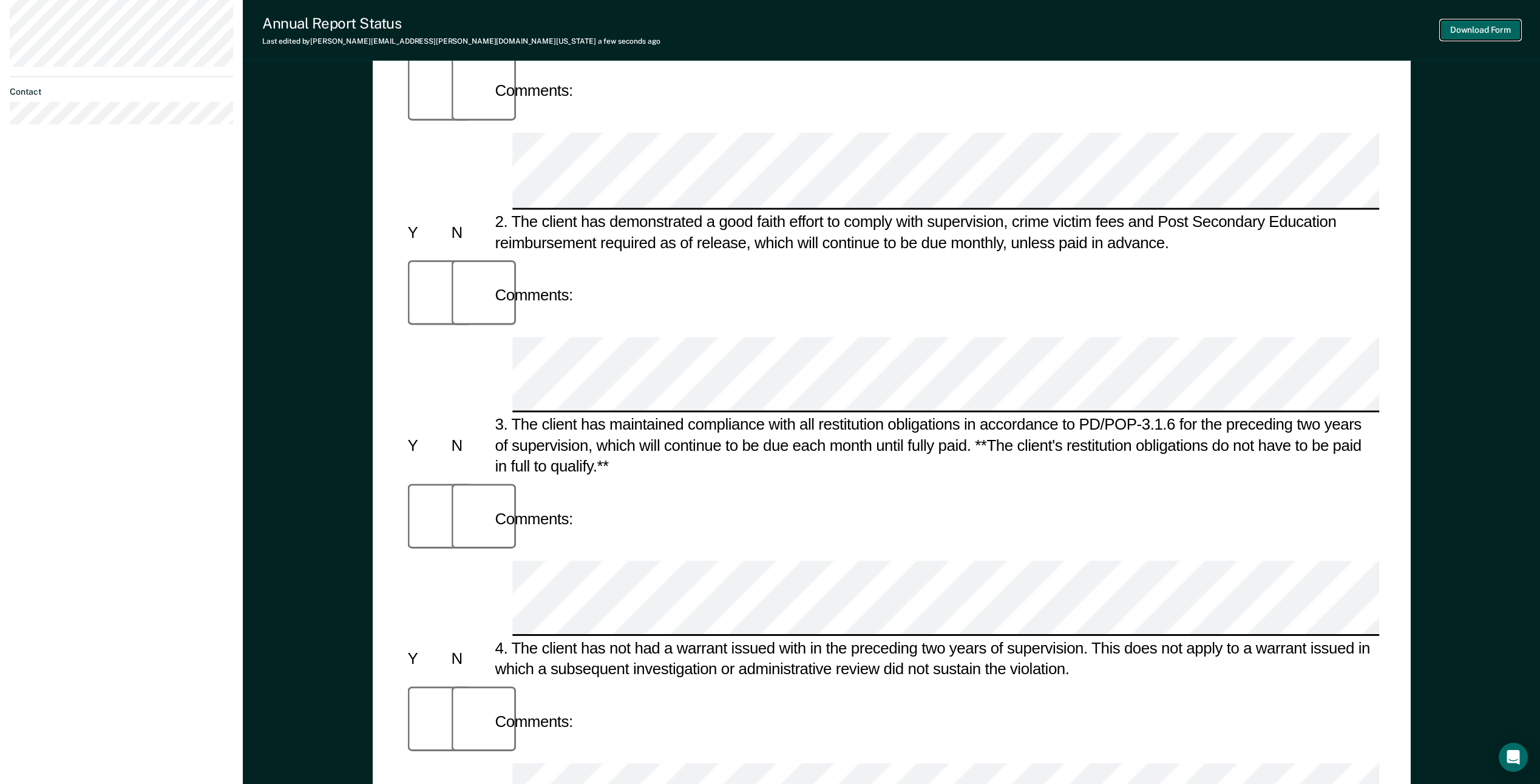
click at [1463, 32] on button "Download Form" at bounding box center [1480, 29] width 80 height 20
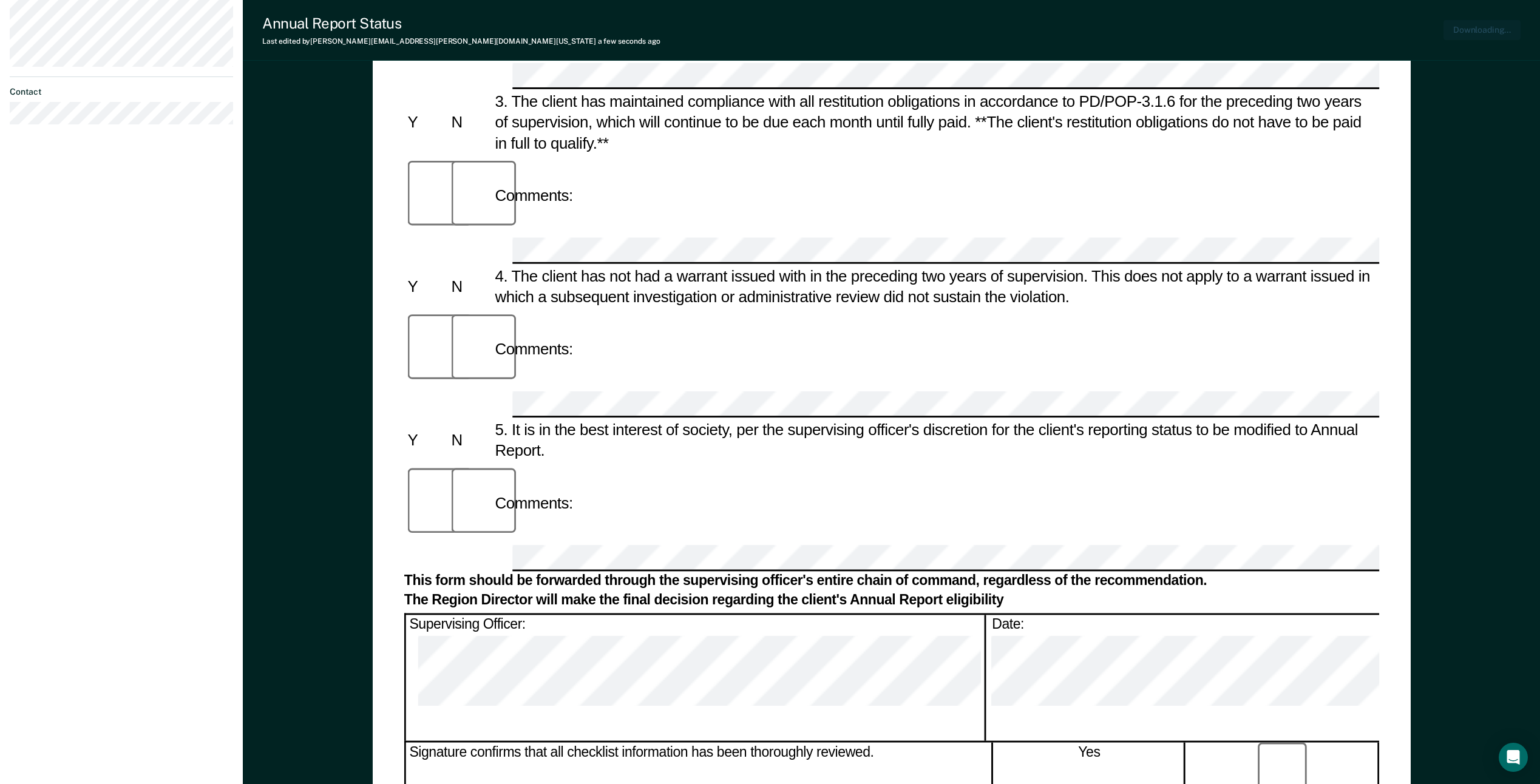
scroll to position [0, 0]
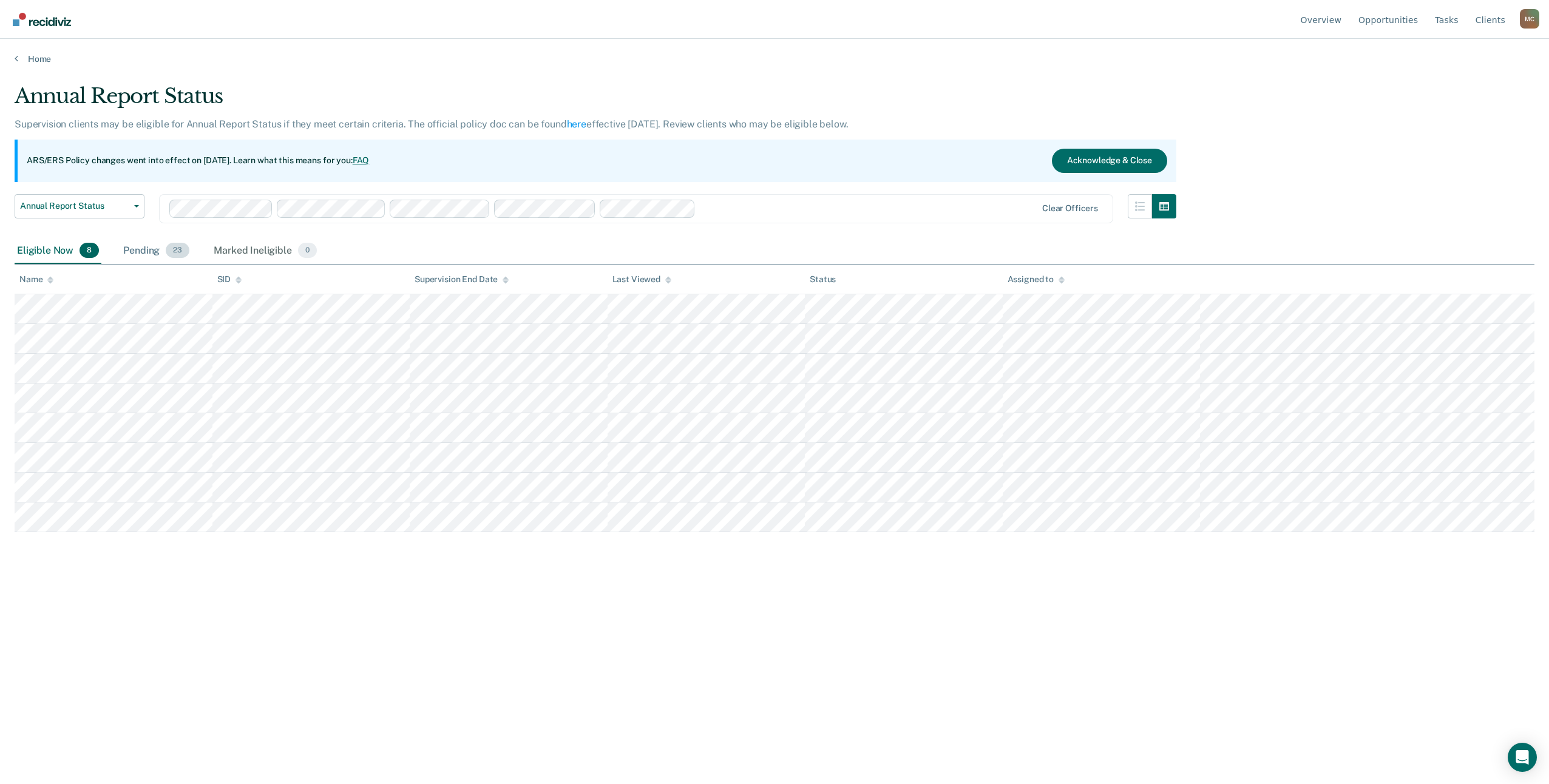
click at [150, 253] on div "Pending 23" at bounding box center [156, 251] width 71 height 26
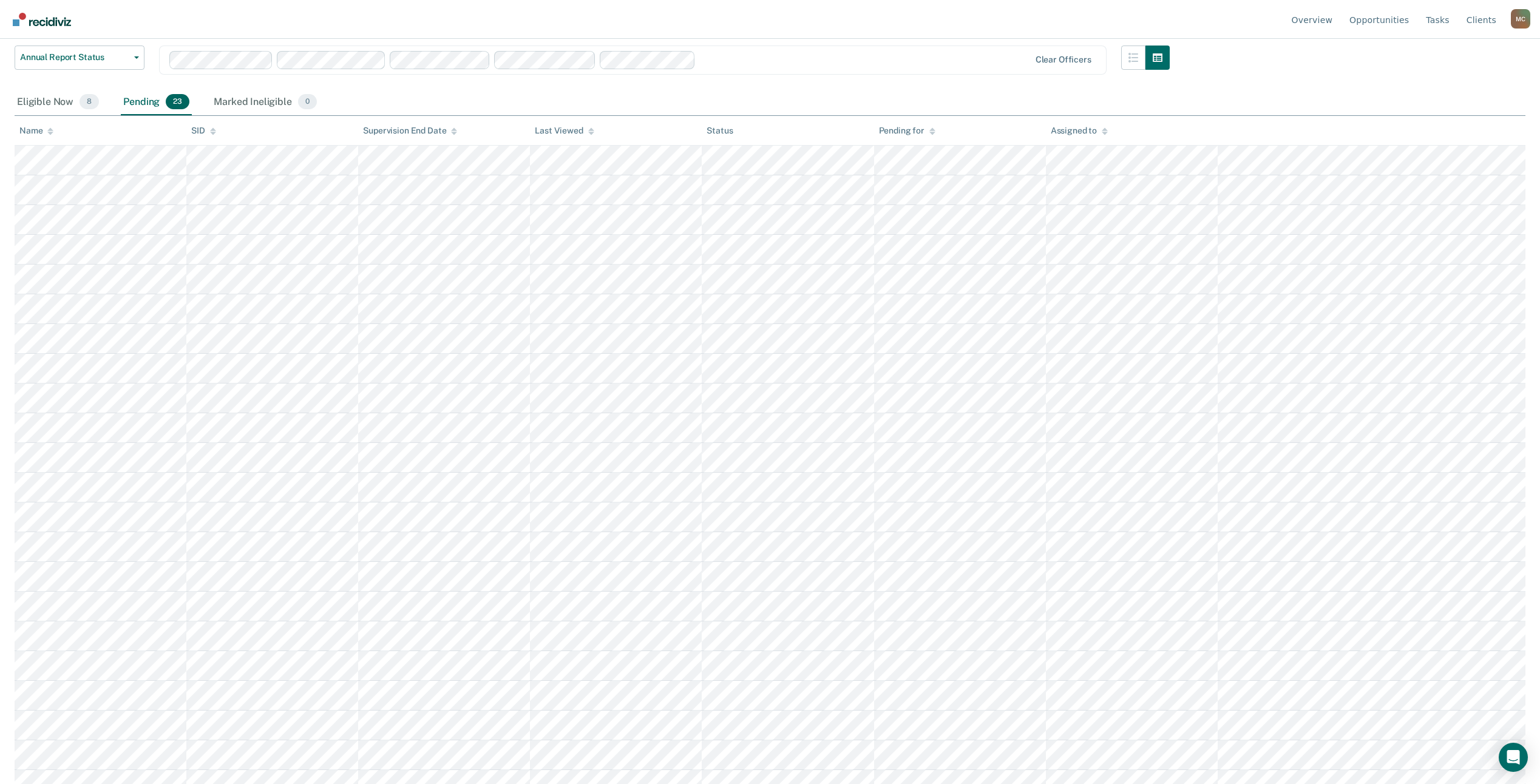
scroll to position [182, 0]
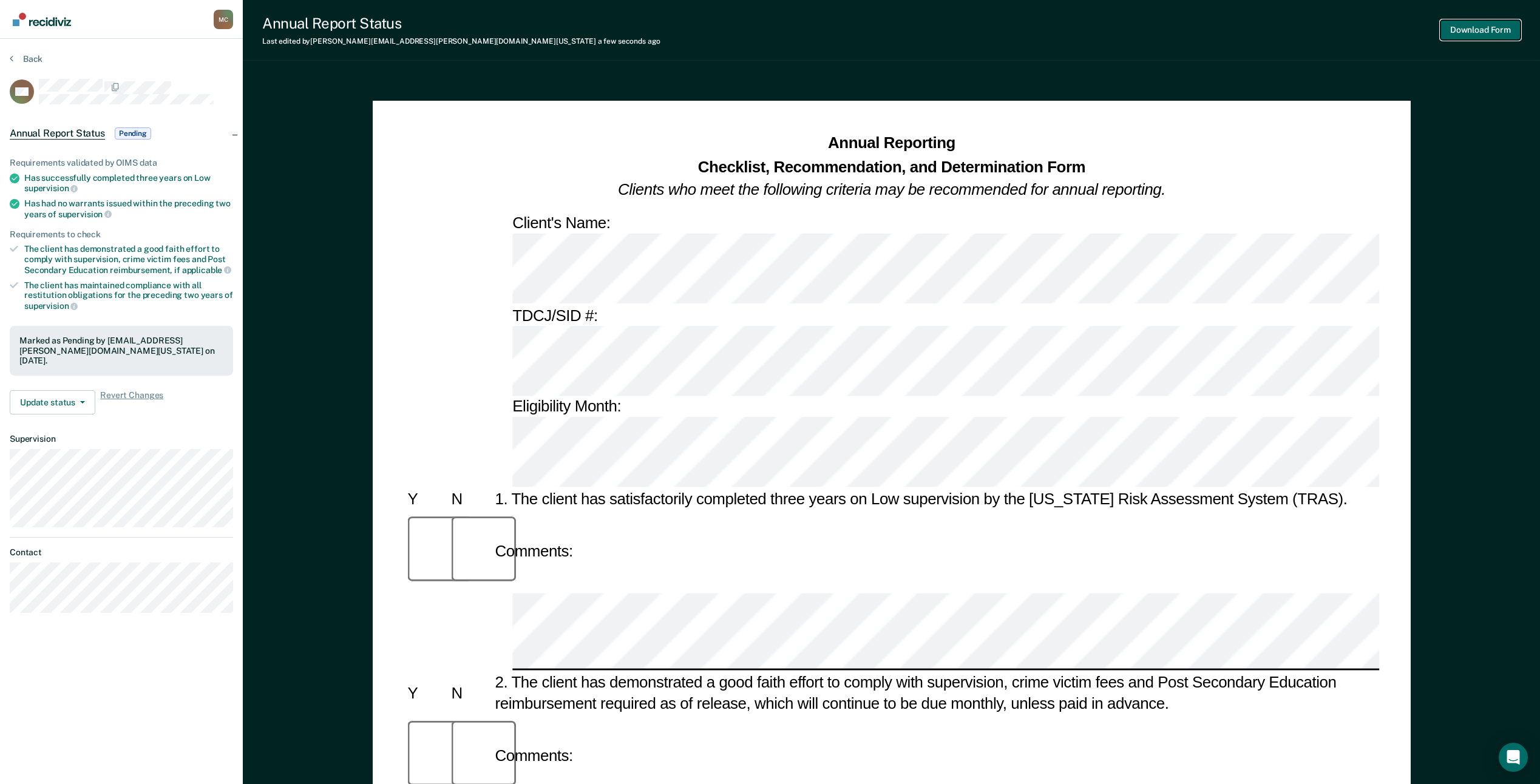
click at [1470, 26] on button "Download Form" at bounding box center [1480, 29] width 80 height 20
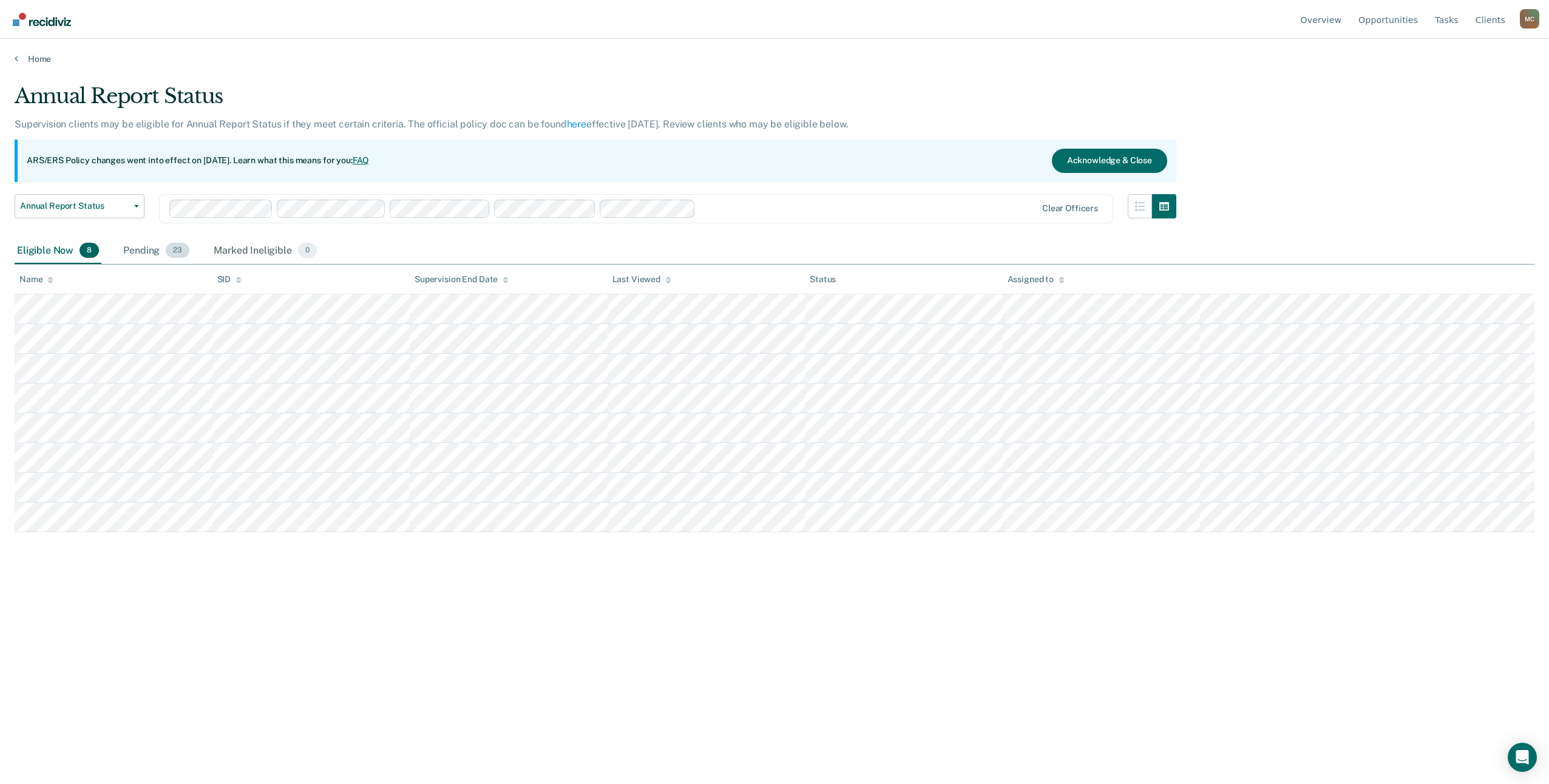
click at [152, 252] on div "Pending 23" at bounding box center [156, 251] width 71 height 26
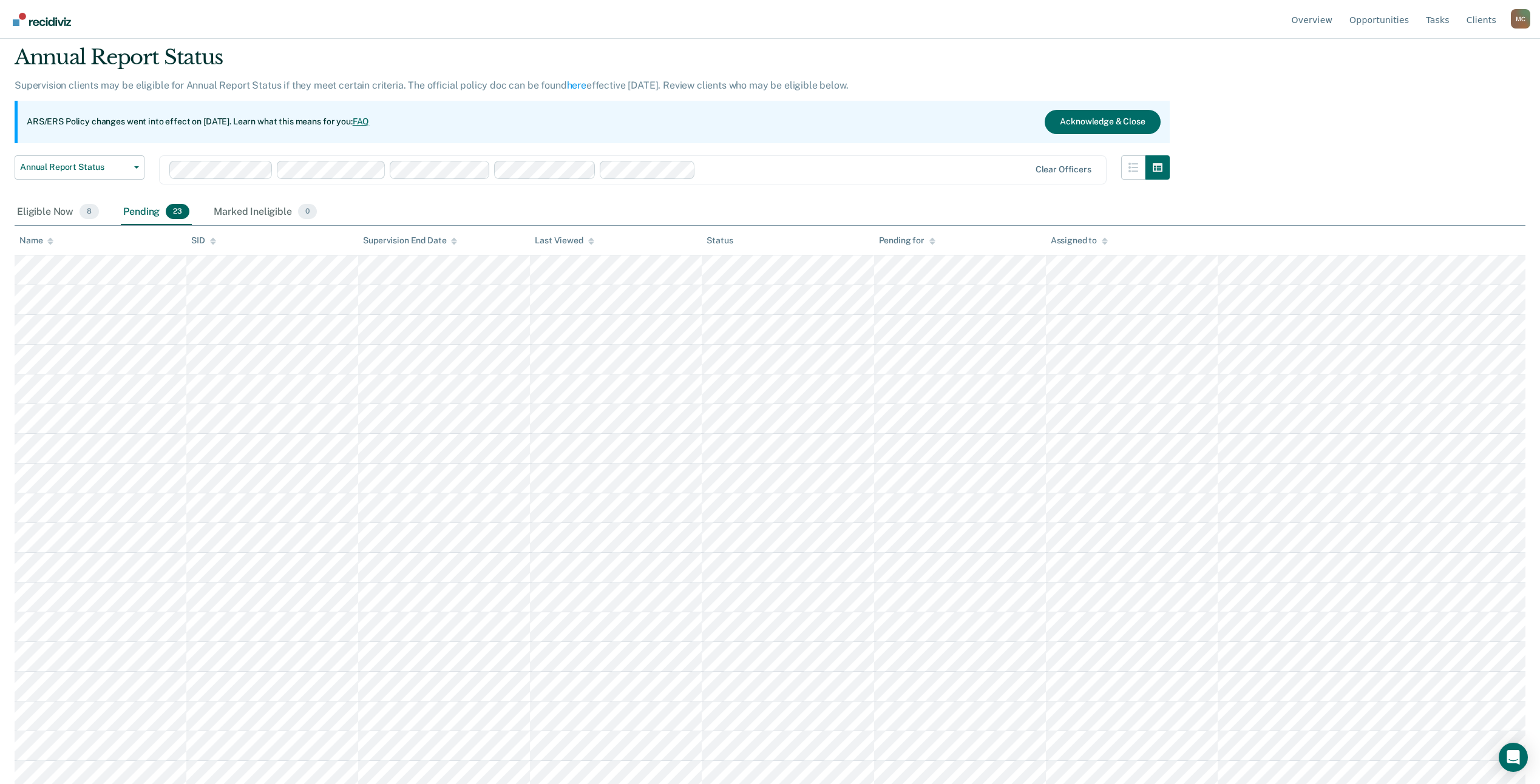
scroll to position [60, 0]
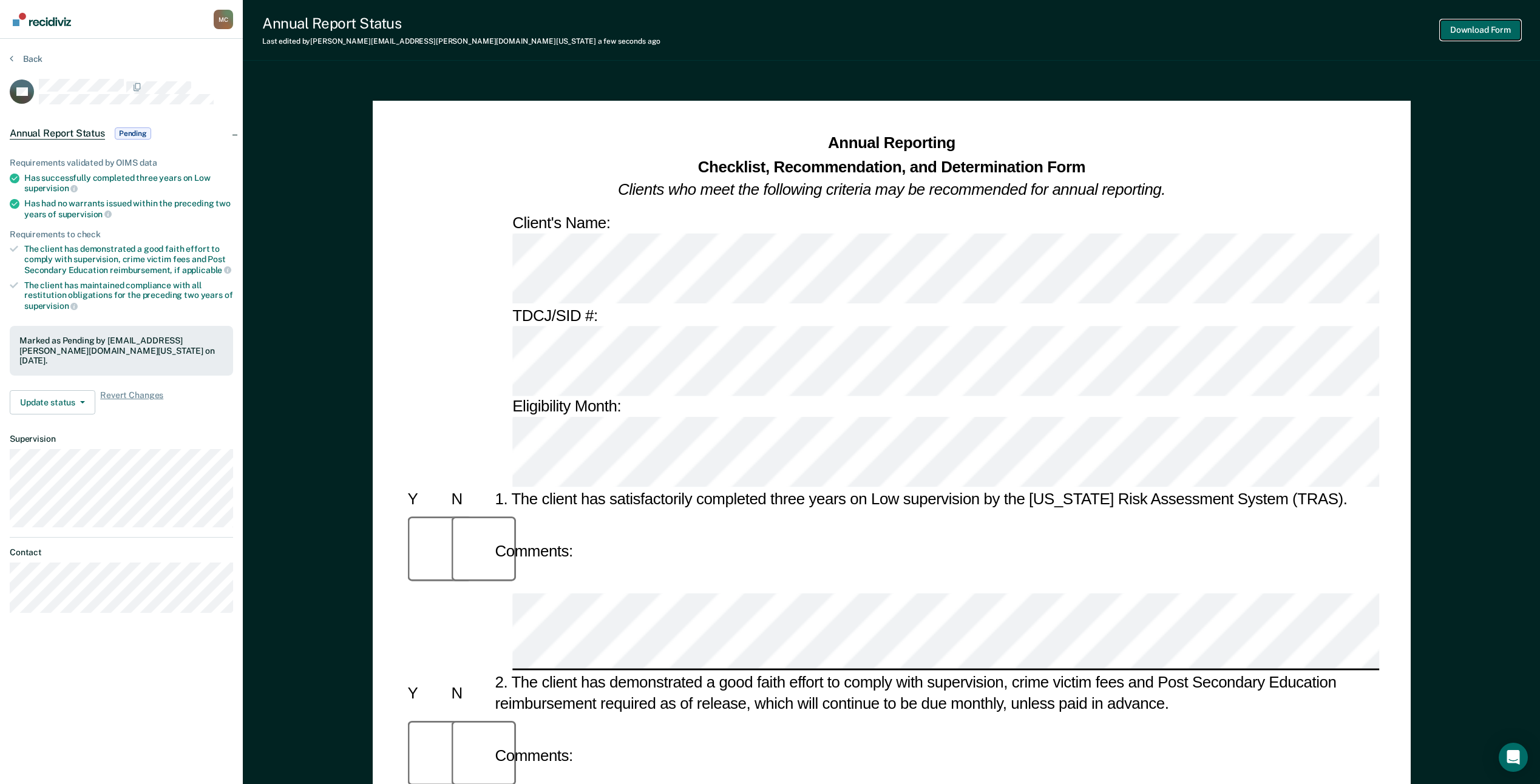
click at [1479, 26] on button "Download Form" at bounding box center [1480, 29] width 80 height 20
